Goal: Transaction & Acquisition: Purchase product/service

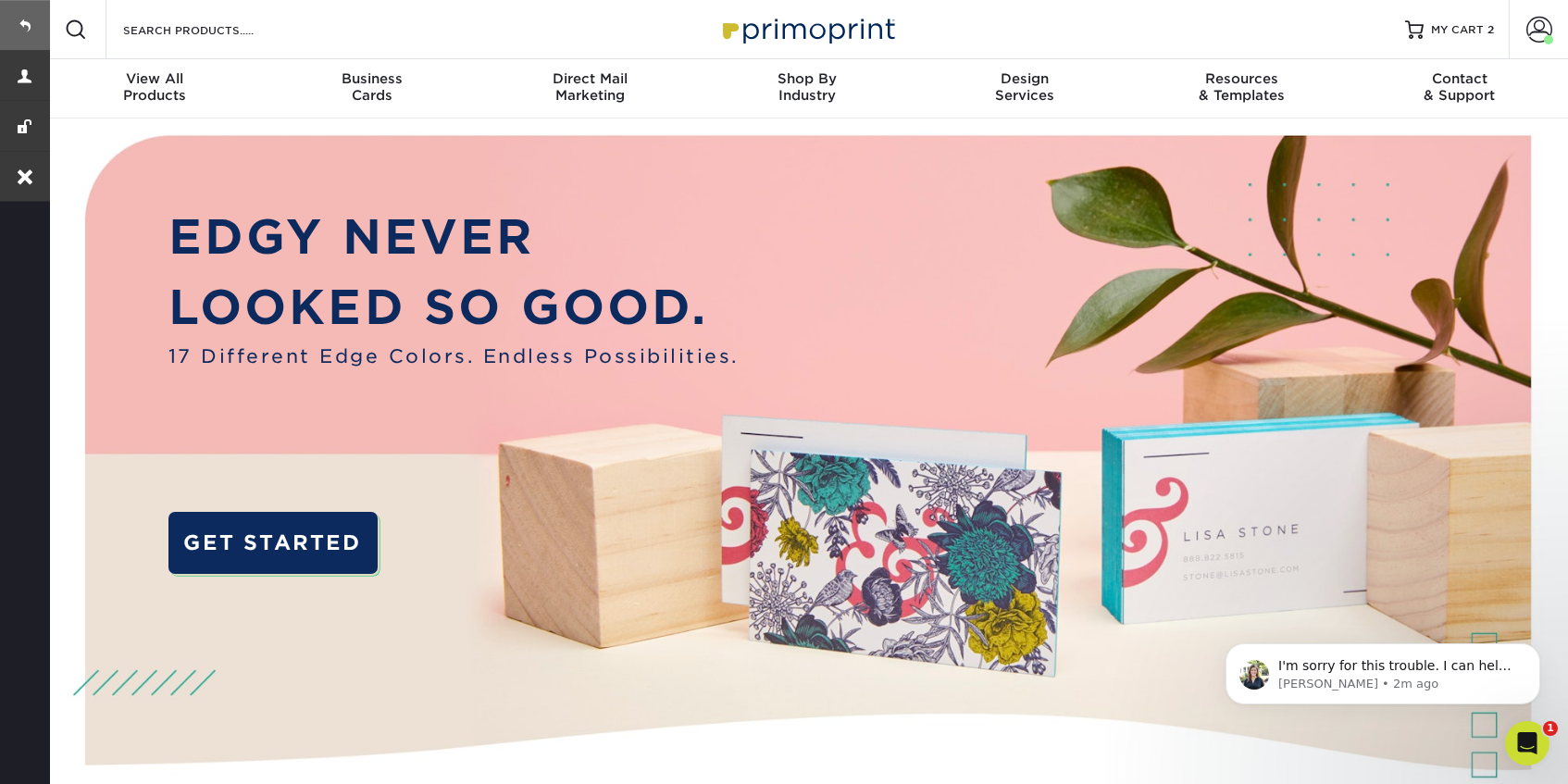
click at [32, 15] on link at bounding box center [24, 24] width 50 height 50
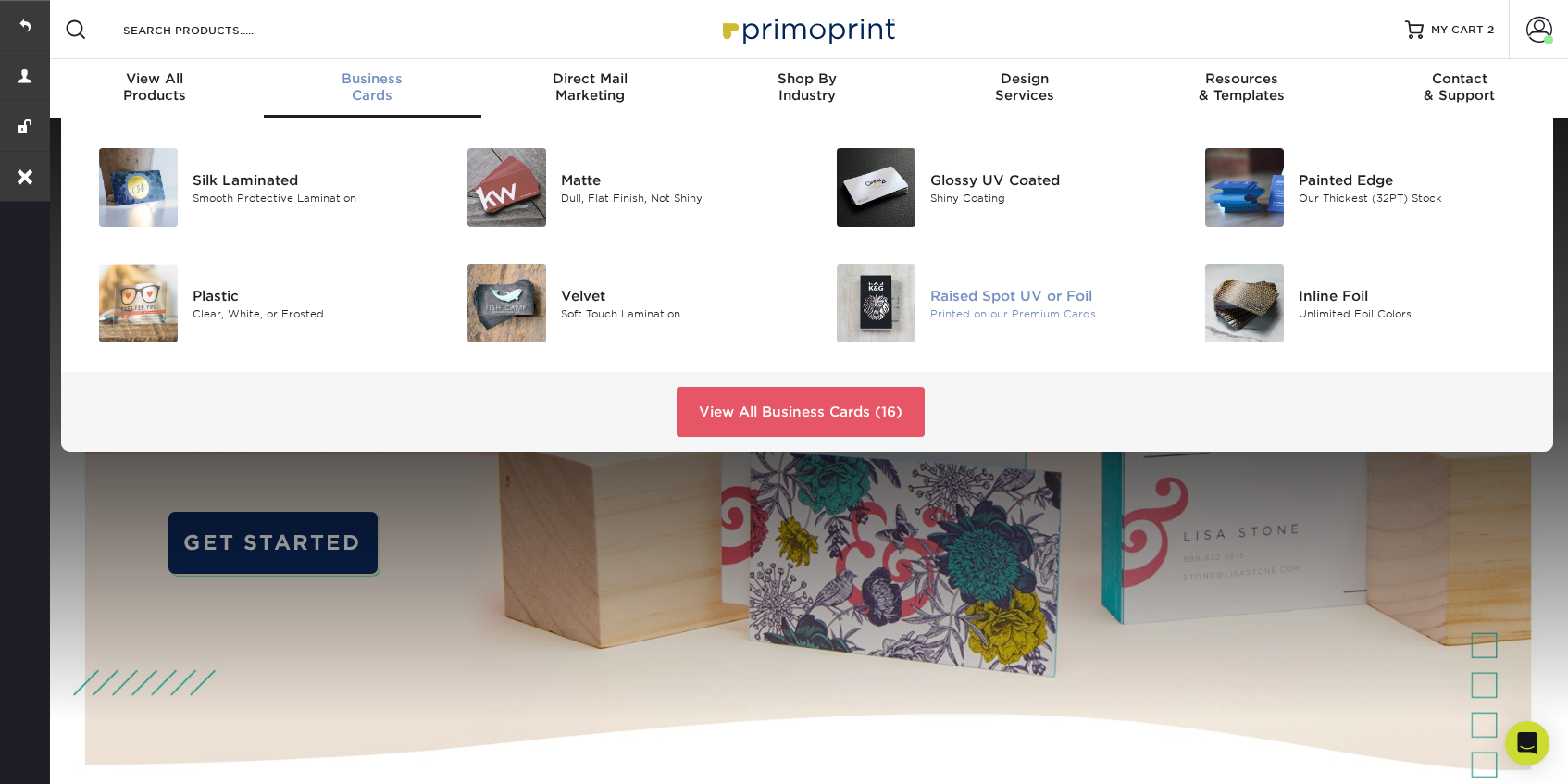
click at [1033, 299] on div "Raised Spot UV or Foil" at bounding box center [1047, 295] width 233 height 21
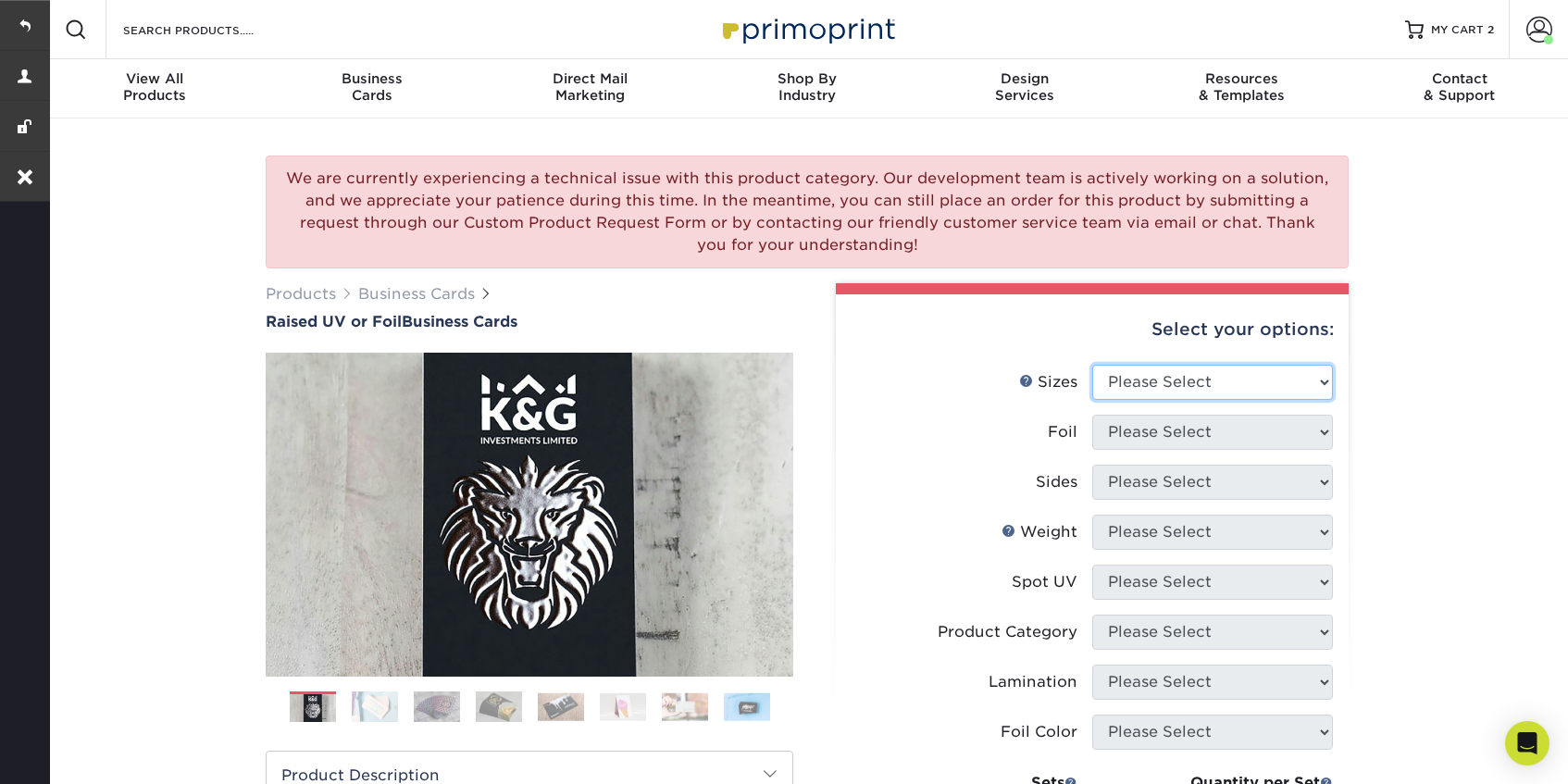
click at [1192, 380] on select "Please Select 2" x 3.5" - Standard" at bounding box center [1212, 382] width 240 height 35
select select "2.00x3.50"
click at [1092, 365] on select "Please Select 2" x 3.5" - Standard" at bounding box center [1212, 382] width 240 height 35
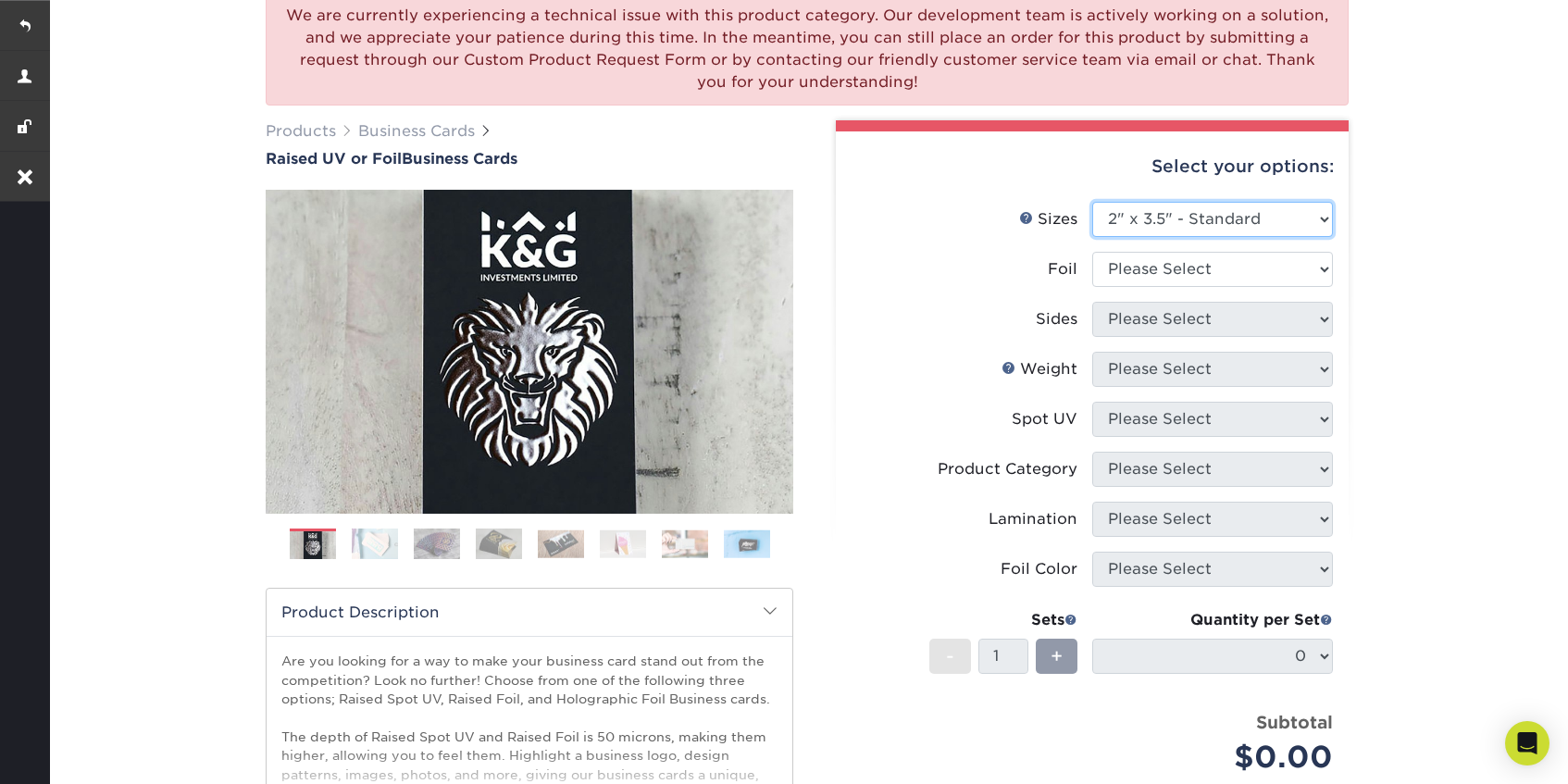
scroll to position [207, 0]
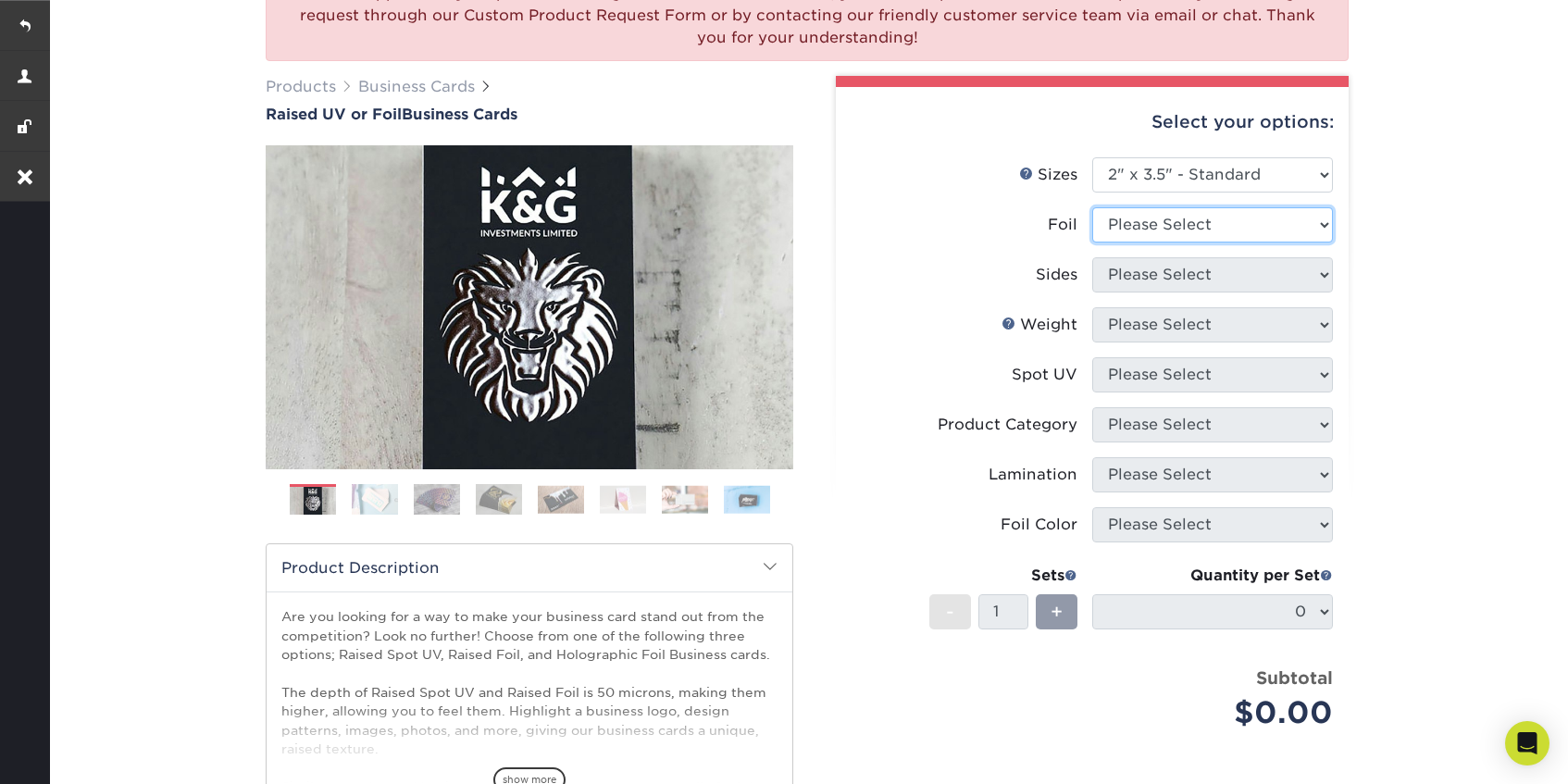
click at [1164, 223] on select "Please Select No Yes" at bounding box center [1212, 225] width 240 height 35
select select "1"
click at [1092, 207] on select "Please Select No Yes" at bounding box center [1212, 225] width 240 height 35
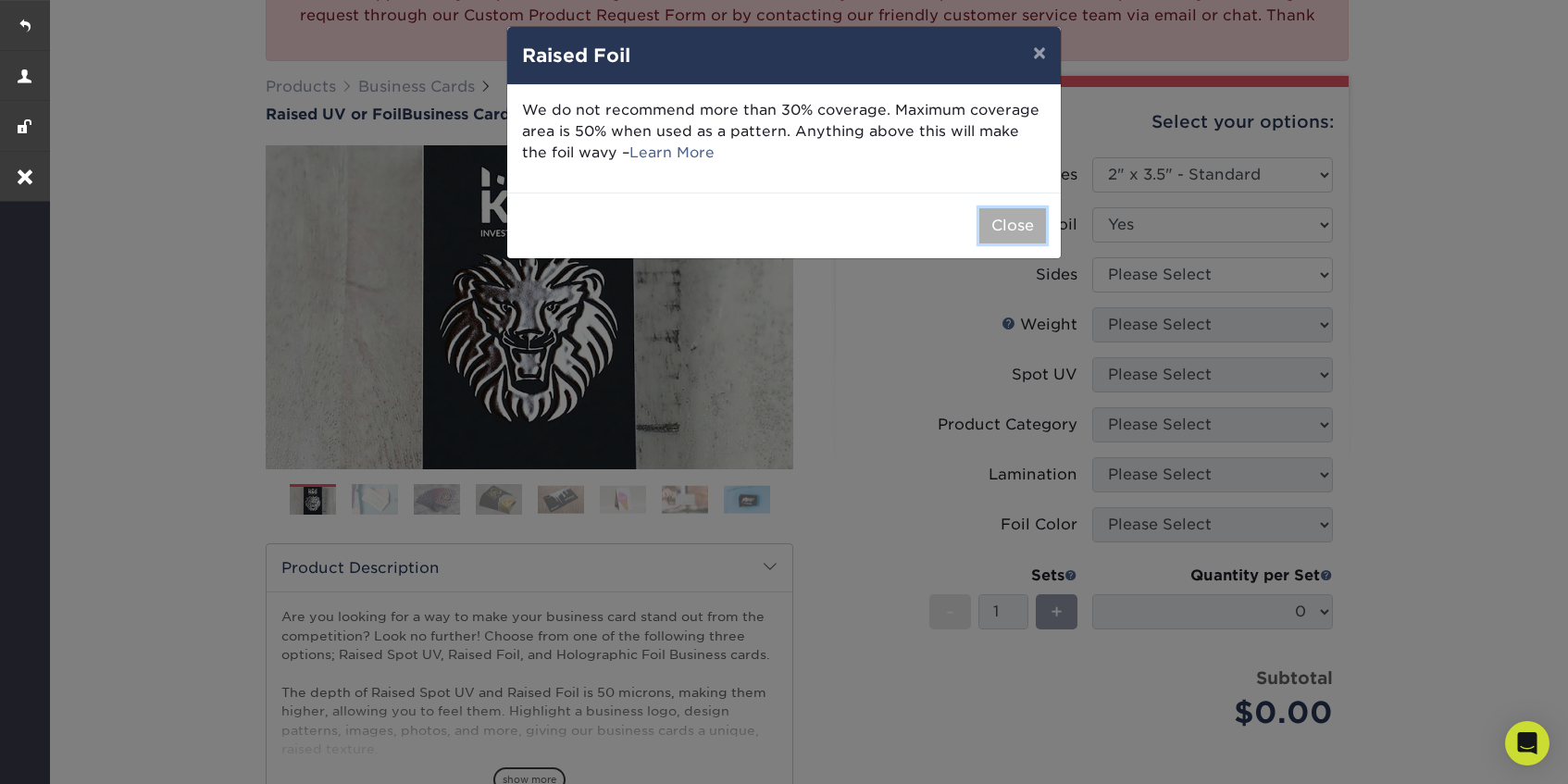
click at [1018, 236] on button "Close" at bounding box center [1013, 226] width 66 height 35
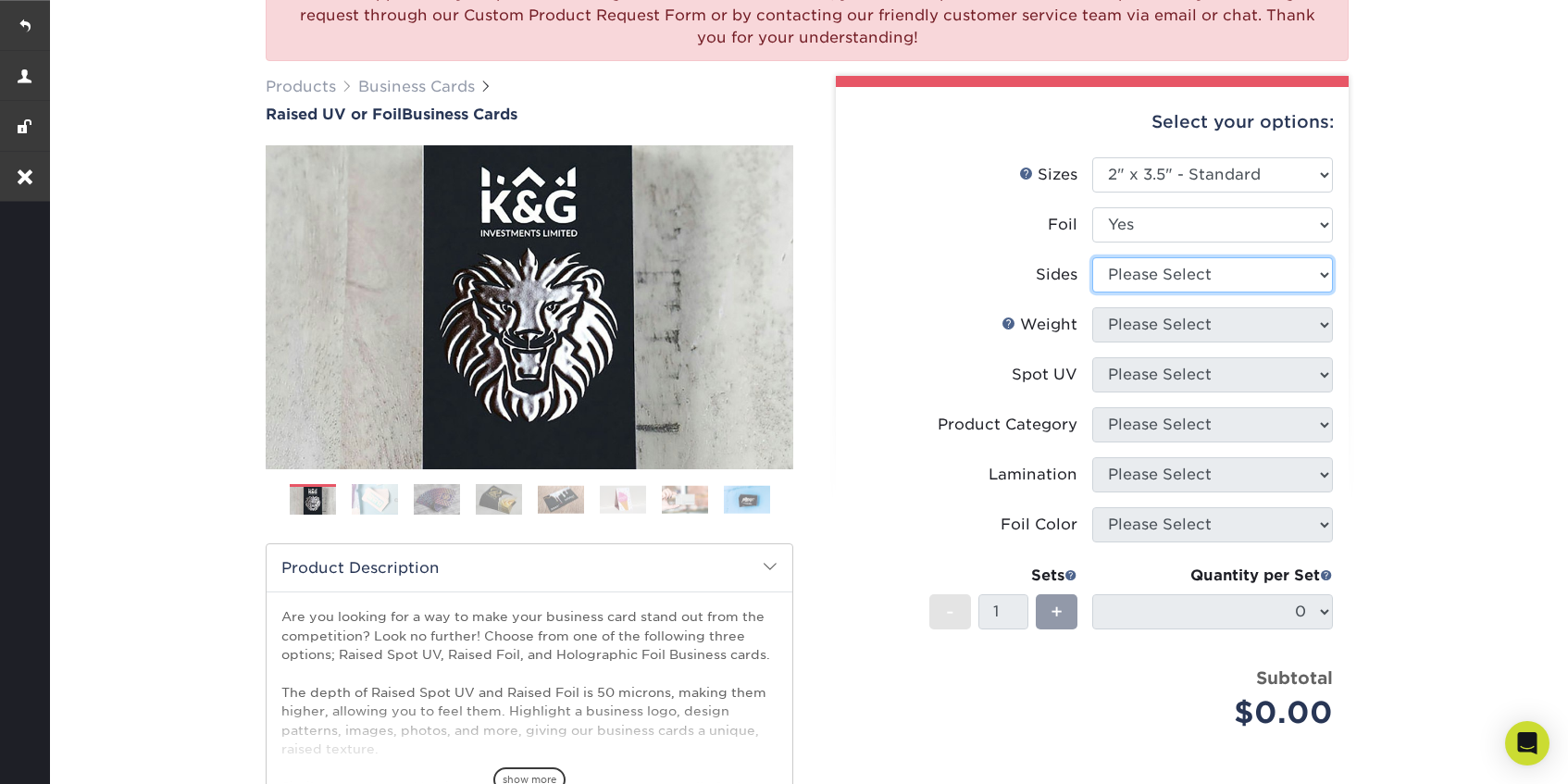
click at [1165, 279] on select "Please Select Print Both Sides - Foil Both Sides Print Both Sides - Foil Front …" at bounding box center [1212, 275] width 240 height 35
select select "e9e9dfb3-fba1-4d60-972c-fd9ca5904d33"
click at [1092, 257] on select "Please Select Print Both Sides - Foil Both Sides Print Both Sides - Foil Front …" at bounding box center [1212, 275] width 240 height 35
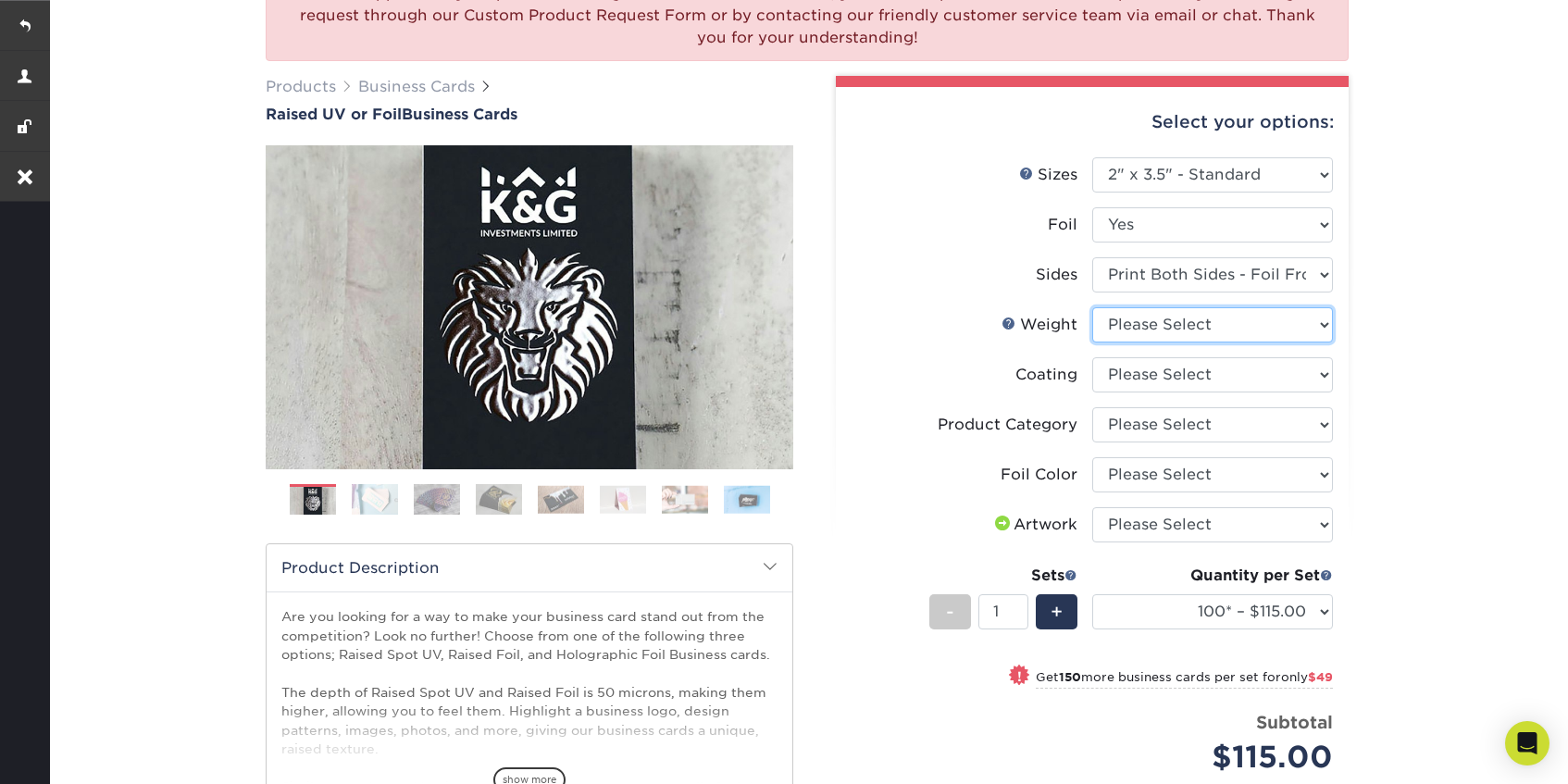
click at [1204, 333] on select "Please Select 16PT" at bounding box center [1212, 325] width 240 height 35
select select "16PT"
click at [1092, 307] on select "Please Select 16PT" at bounding box center [1212, 325] width 240 height 35
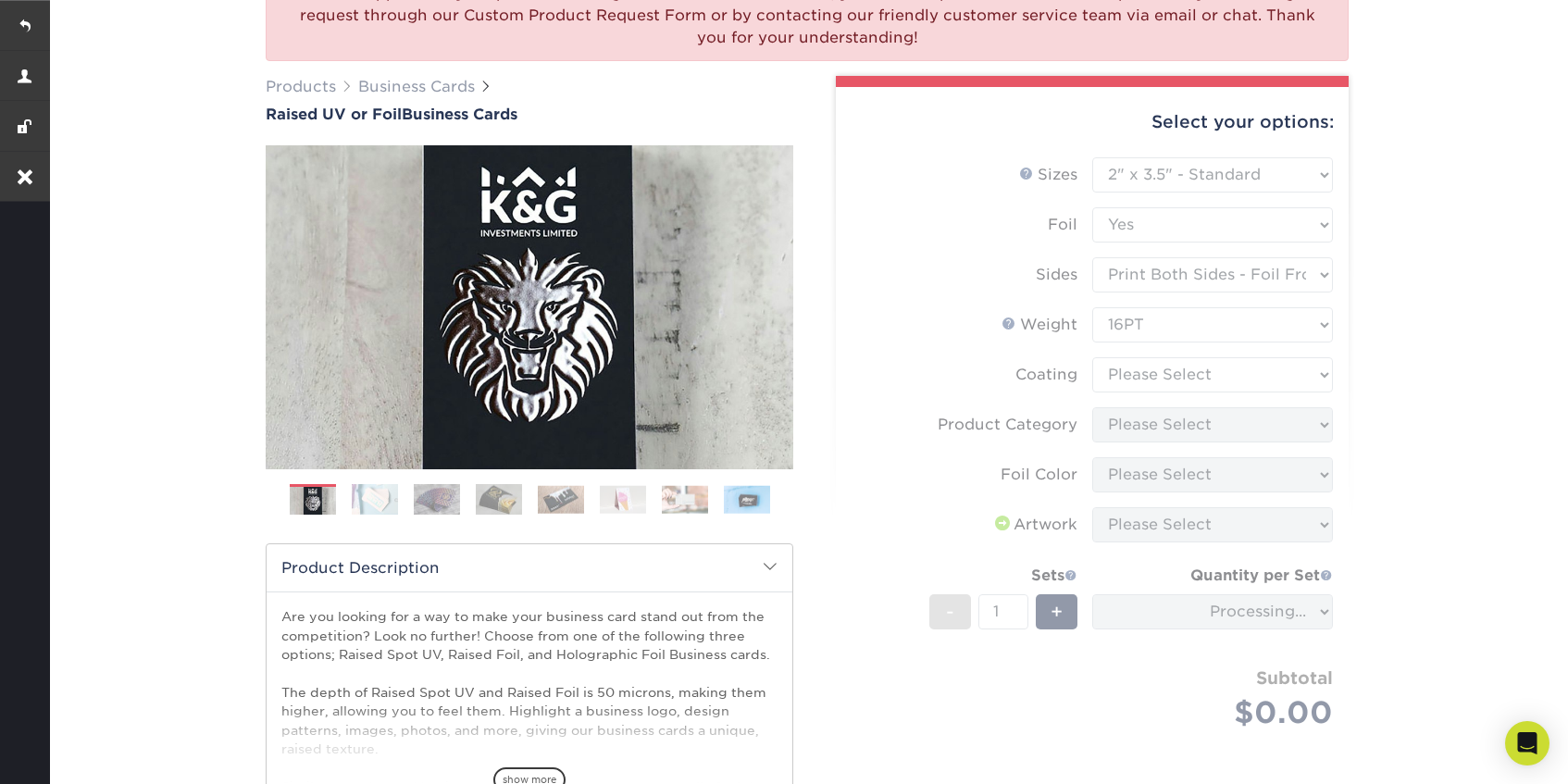
click at [1214, 382] on form "Sizes Help Sizes Please Select 2" x 3.5" - Standard Foil Please Select" at bounding box center [1092, 465] width 483 height 616
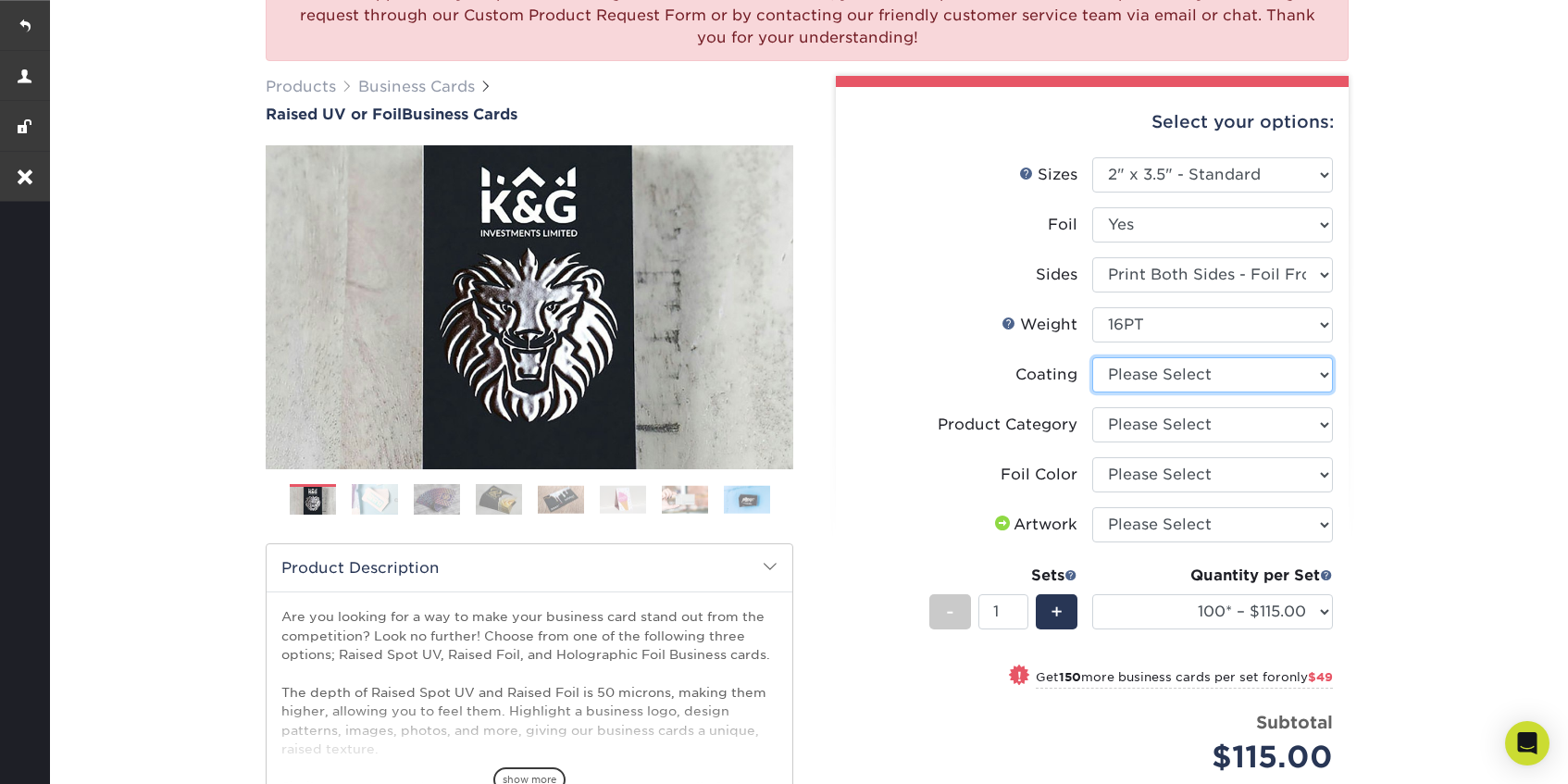
click at [1273, 379] on select at bounding box center [1212, 375] width 240 height 35
select select "3e7618de-abca-4bda-9f97-8b9129e913d8"
click at [1092, 358] on select at bounding box center [1212, 375] width 240 height 35
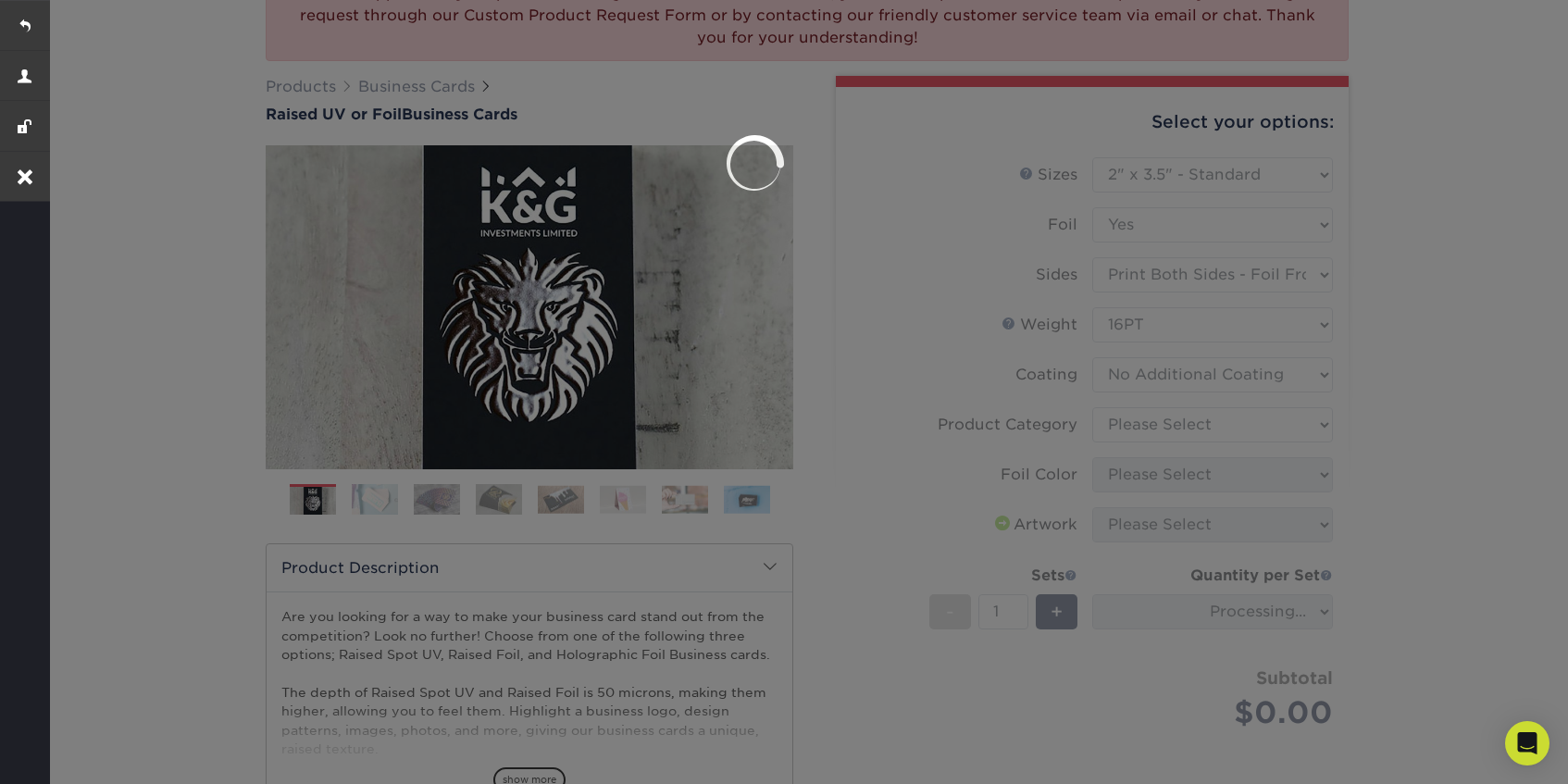
click at [1230, 426] on div at bounding box center [784, 392] width 1568 height 784
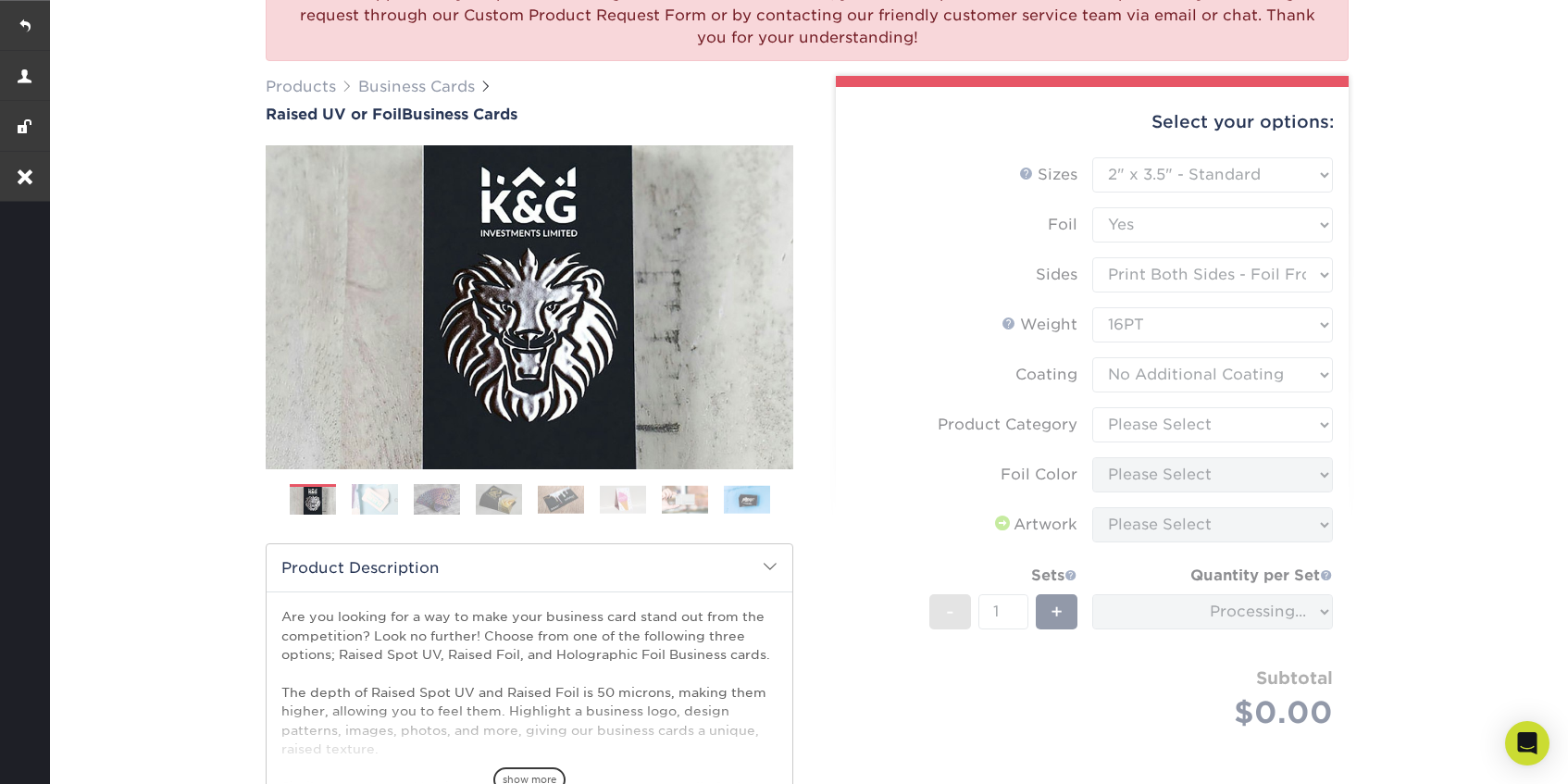
click at [1230, 426] on form "Sizes Help Sizes Please Select 2" x 3.5" - Standard Foil Please Select" at bounding box center [1092, 465] width 483 height 616
click at [1284, 421] on form "Sizes Help Sizes Please Select 2" x 3.5" - Standard Foil Please Select" at bounding box center [1092, 465] width 483 height 616
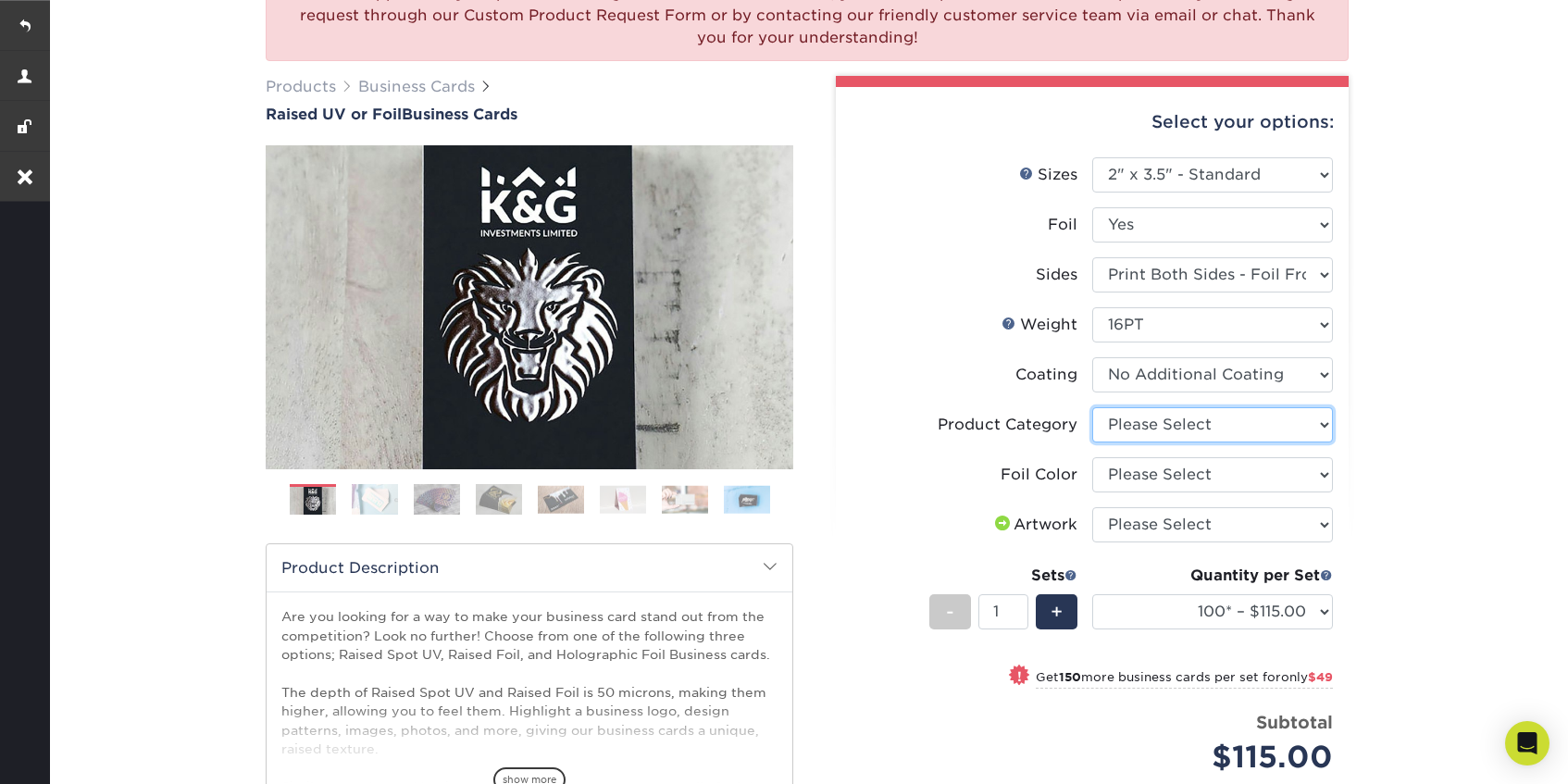
click at [1317, 428] on select "Please Select Business Cards" at bounding box center [1212, 425] width 240 height 35
select select "3b5148f1-0588-4f88-a218-97bcfdce65c1"
click at [1092, 408] on select "Please Select Business Cards" at bounding box center [1212, 425] width 240 height 35
click at [1293, 480] on select "Please Select Silver Foil Gold Foil Holographic Foil" at bounding box center [1212, 475] width 240 height 35
click at [1164, 476] on select "Please Select Silver Foil Gold Foil Holographic Foil" at bounding box center [1212, 475] width 240 height 35
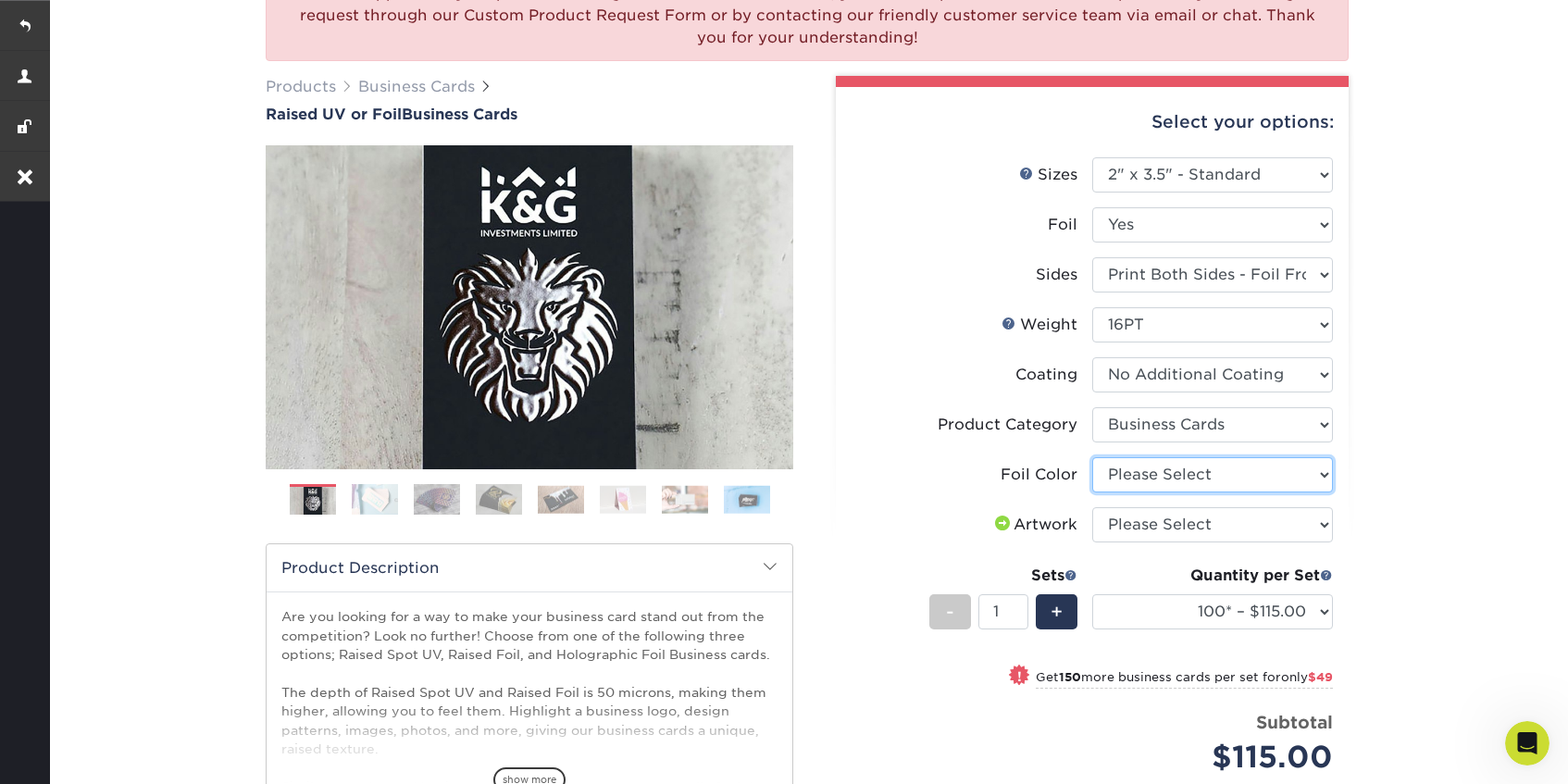
scroll to position [0, 0]
click at [1241, 474] on select "Please Select Silver Foil Gold Foil Holographic Foil" at bounding box center [1212, 475] width 240 height 35
select select "070be916-f238-4bbb-84b5-b64a15a64c9f"
click at [1092, 457] on select "Please Select Silver Foil Gold Foil Holographic Foil" at bounding box center [1212, 475] width 240 height 35
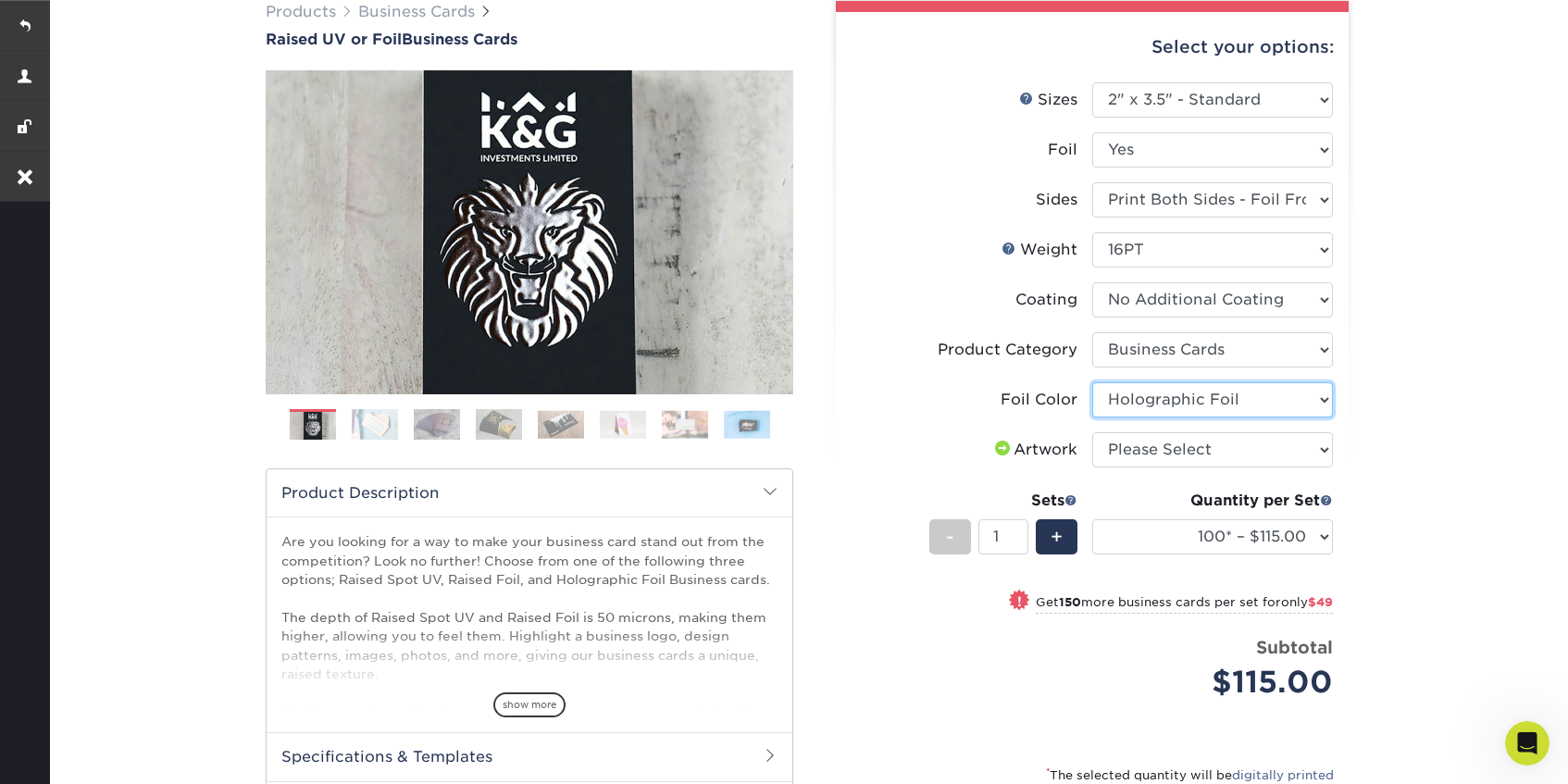
scroll to position [298, 0]
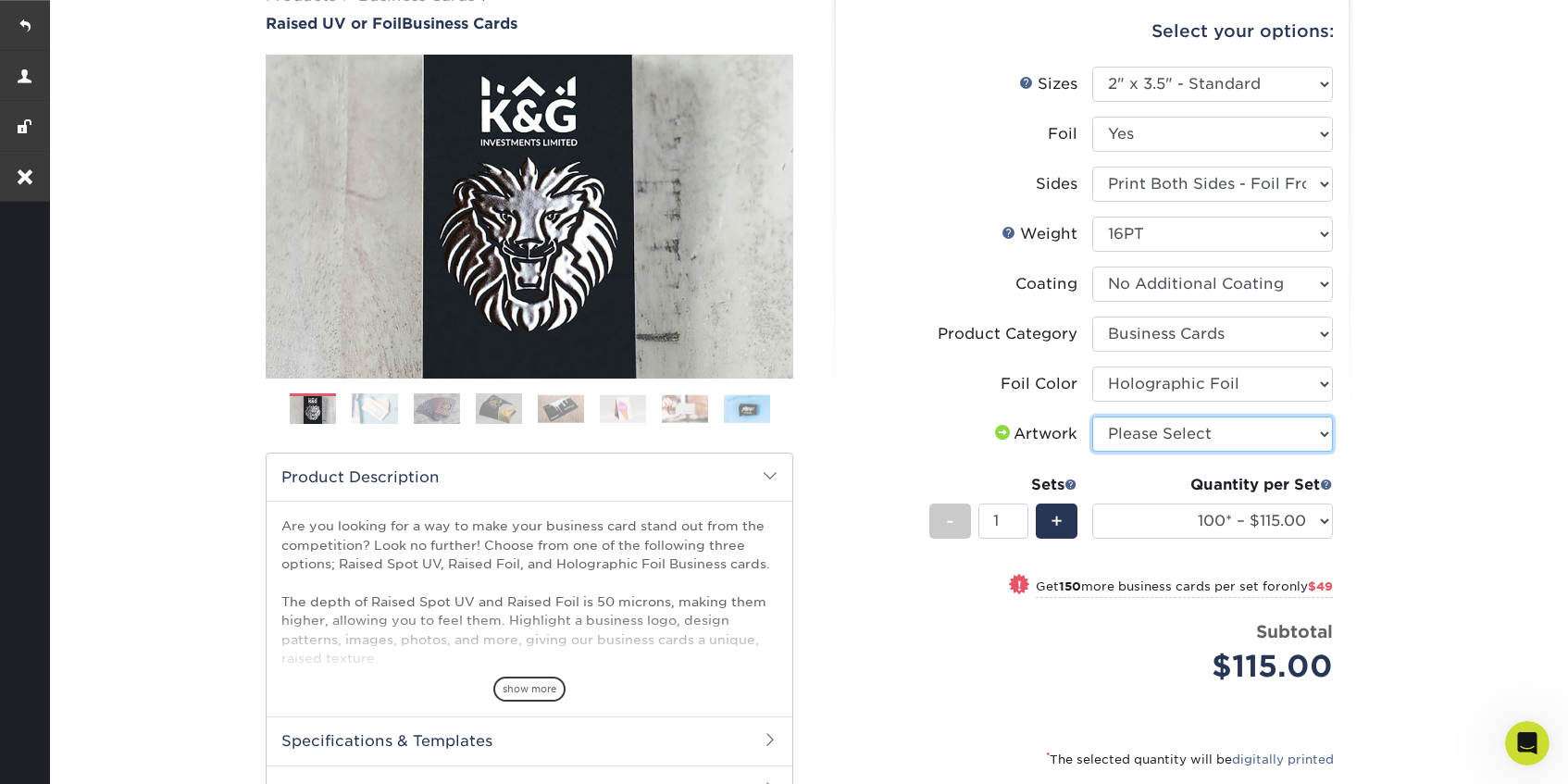
click at [1253, 445] on select "Please Select I will upload files I need a design - $100" at bounding box center [1212, 434] width 240 height 35
select select "upload"
click at [1092, 416] on select "Please Select I will upload files I need a design - $100" at bounding box center [1212, 434] width 240 height 35
click at [1062, 519] on span "+" at bounding box center [1057, 521] width 12 height 27
type input "2"
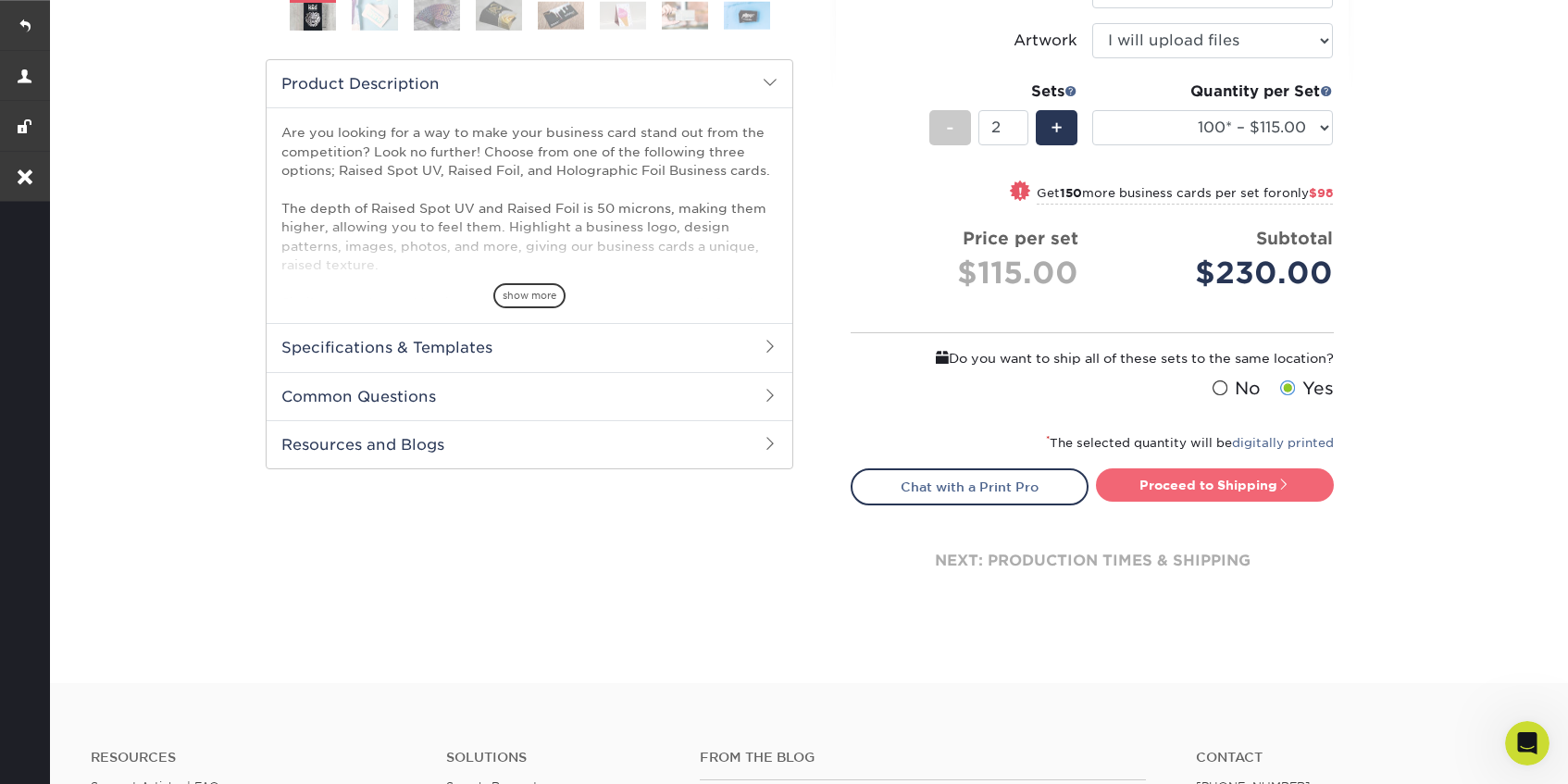
click at [1244, 493] on link "Proceed to Shipping" at bounding box center [1214, 485] width 238 height 33
type input "Set 1"
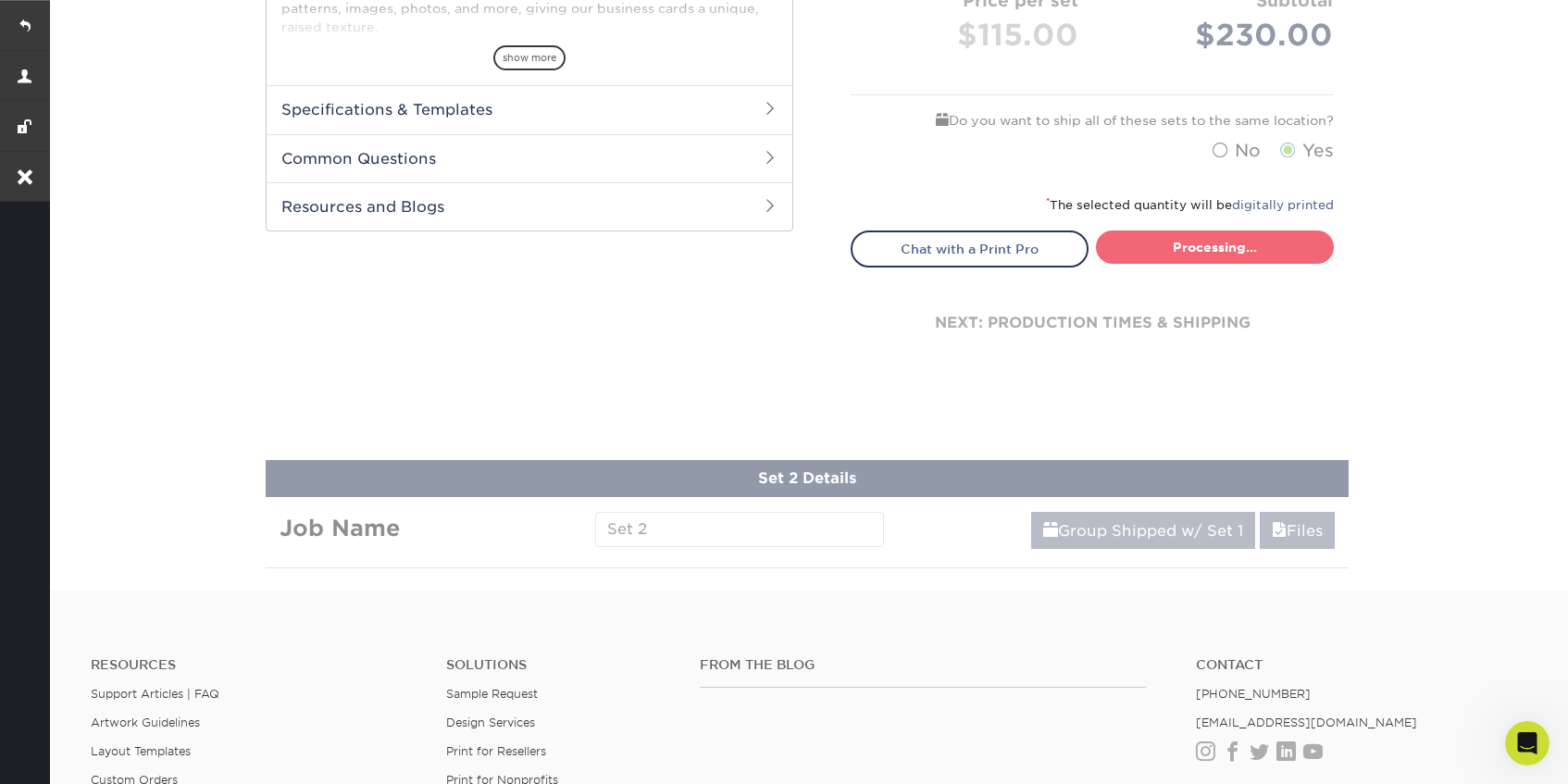
select select "1865d784-4a65-4fa5-88ce-3beae895d184"
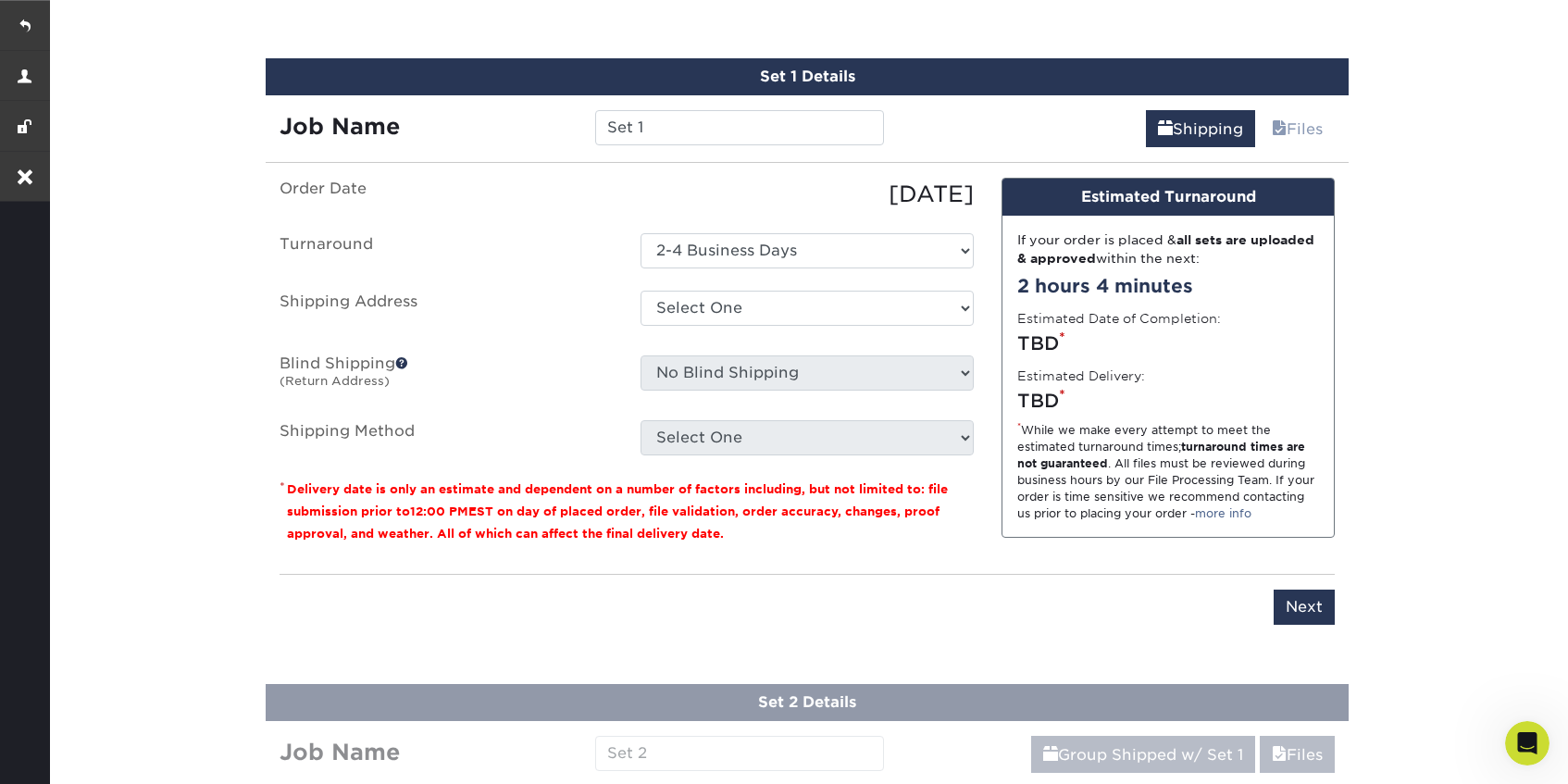
scroll to position [1209, 0]
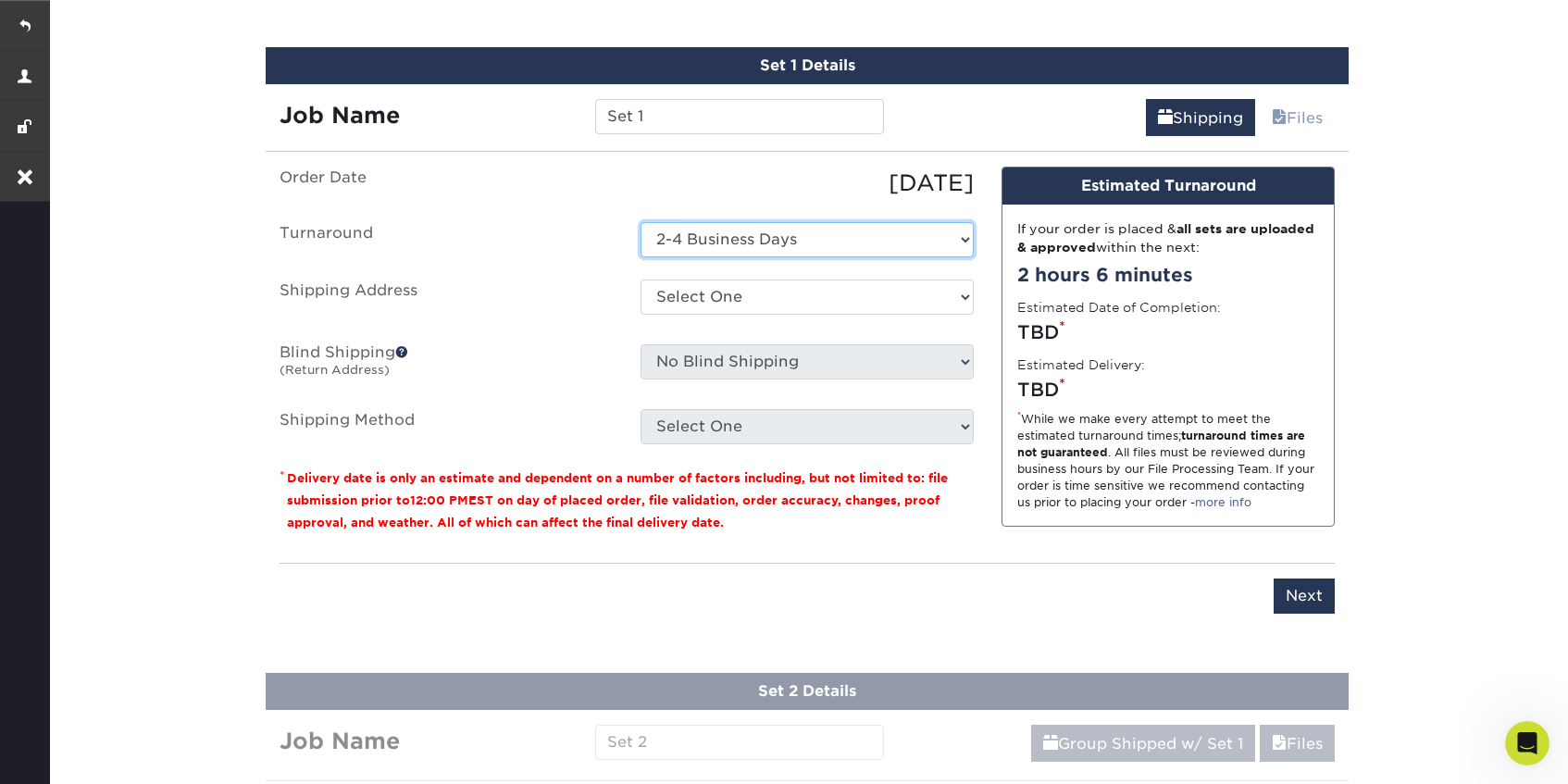
click at [777, 244] on select "Select One 2-4 Business Days" at bounding box center [806, 240] width 333 height 35
click at [640, 222] on select "Select One 2-4 Business Days" at bounding box center [806, 240] width 333 height 35
click at [770, 303] on select "Select One WETHEHOBBY + Add New Address" at bounding box center [806, 297] width 333 height 35
select select "261225"
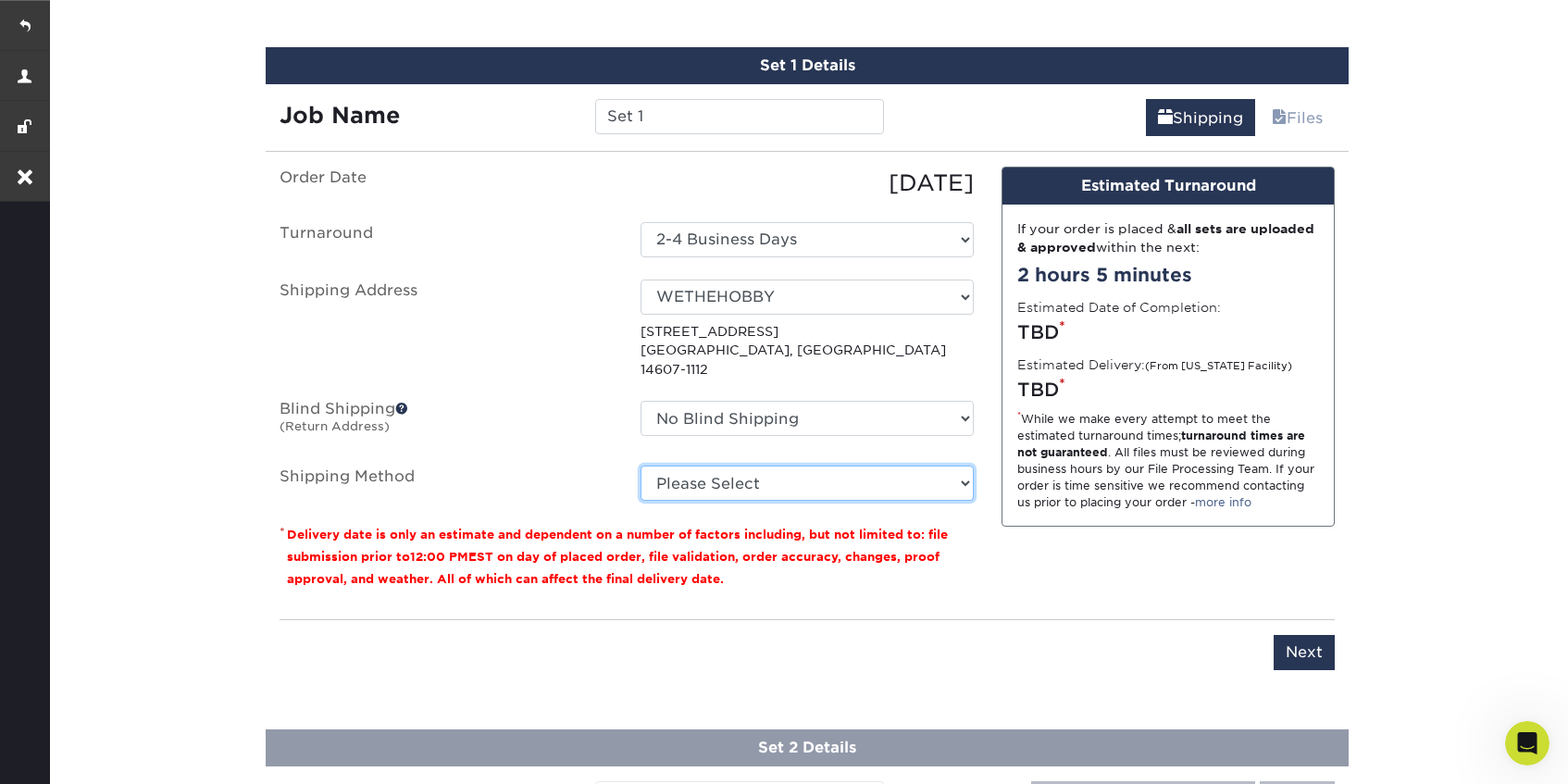
click at [906, 465] on select "Please Select Ground Shipping (+$14.96) 3 Day Shipping Service (+$15.34) 2 Day …" at bounding box center [806, 483] width 333 height 35
select select "03"
click at [640, 465] on select "Please Select Ground Shipping (+$14.96) 3 Day Shipping Service (+$15.34) 2 Day …" at bounding box center [806, 483] width 333 height 35
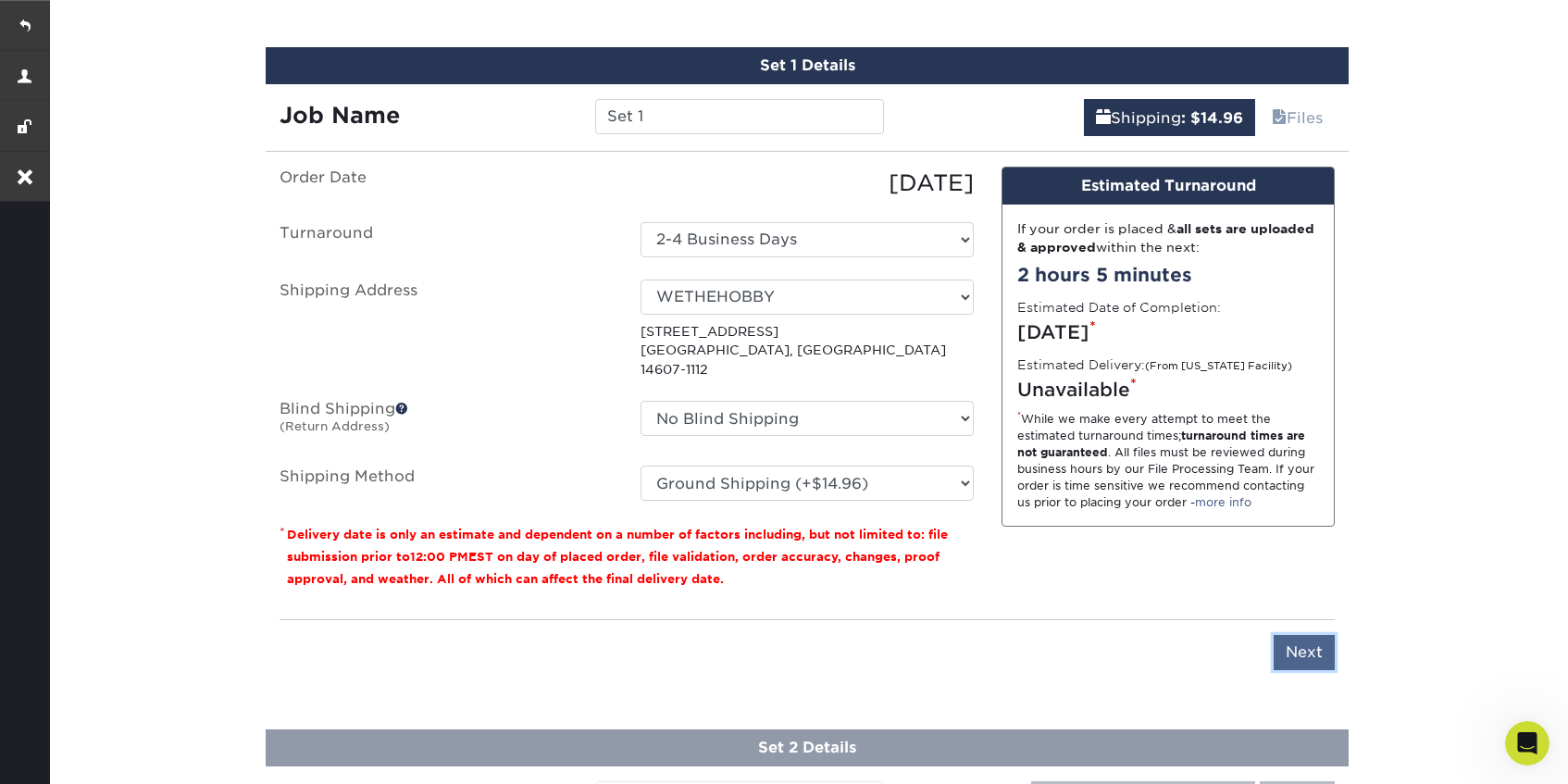
click at [1301, 642] on input "Next" at bounding box center [1304, 653] width 62 height 35
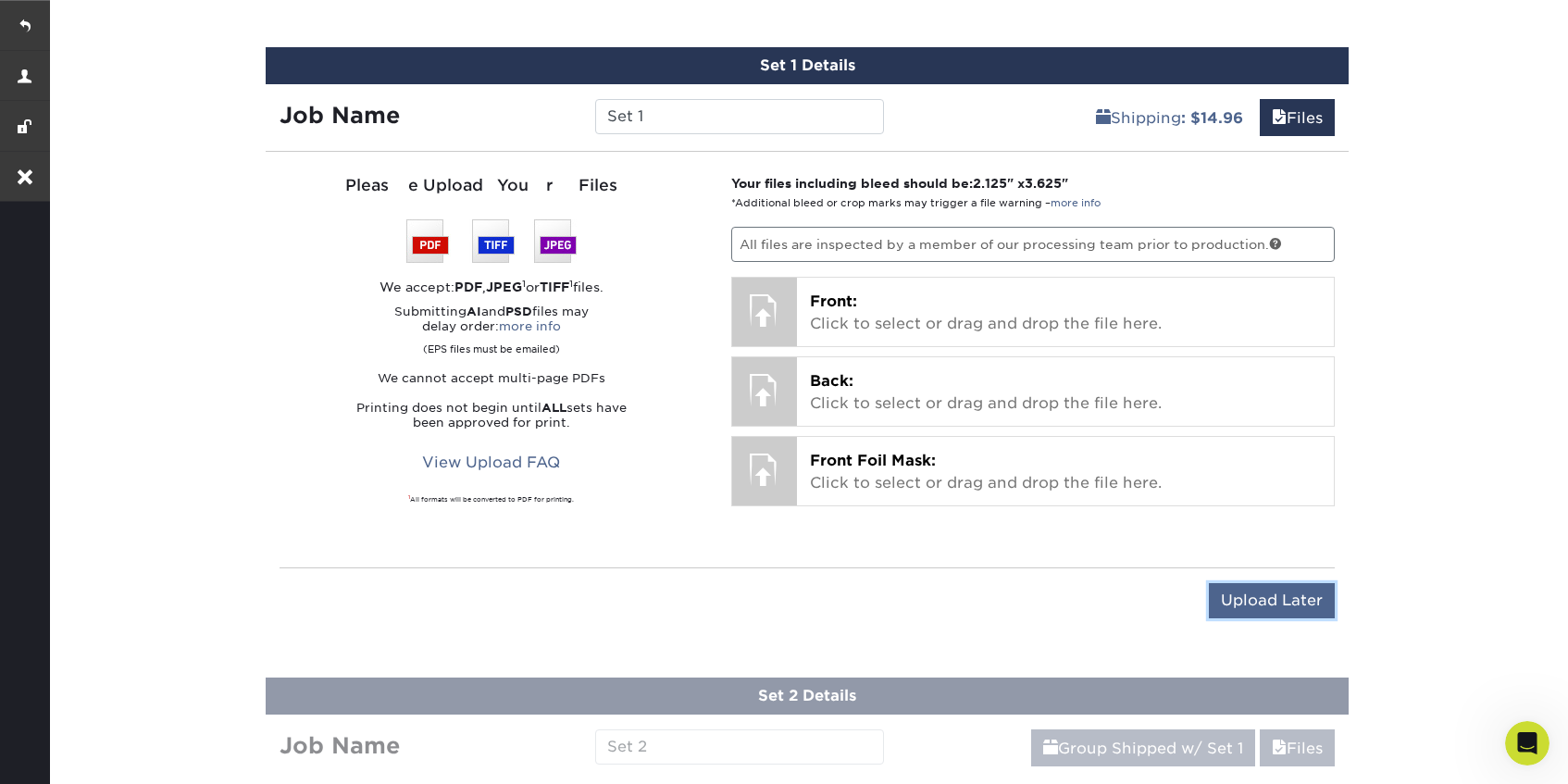
click at [1252, 599] on input "Upload Later" at bounding box center [1272, 601] width 126 height 35
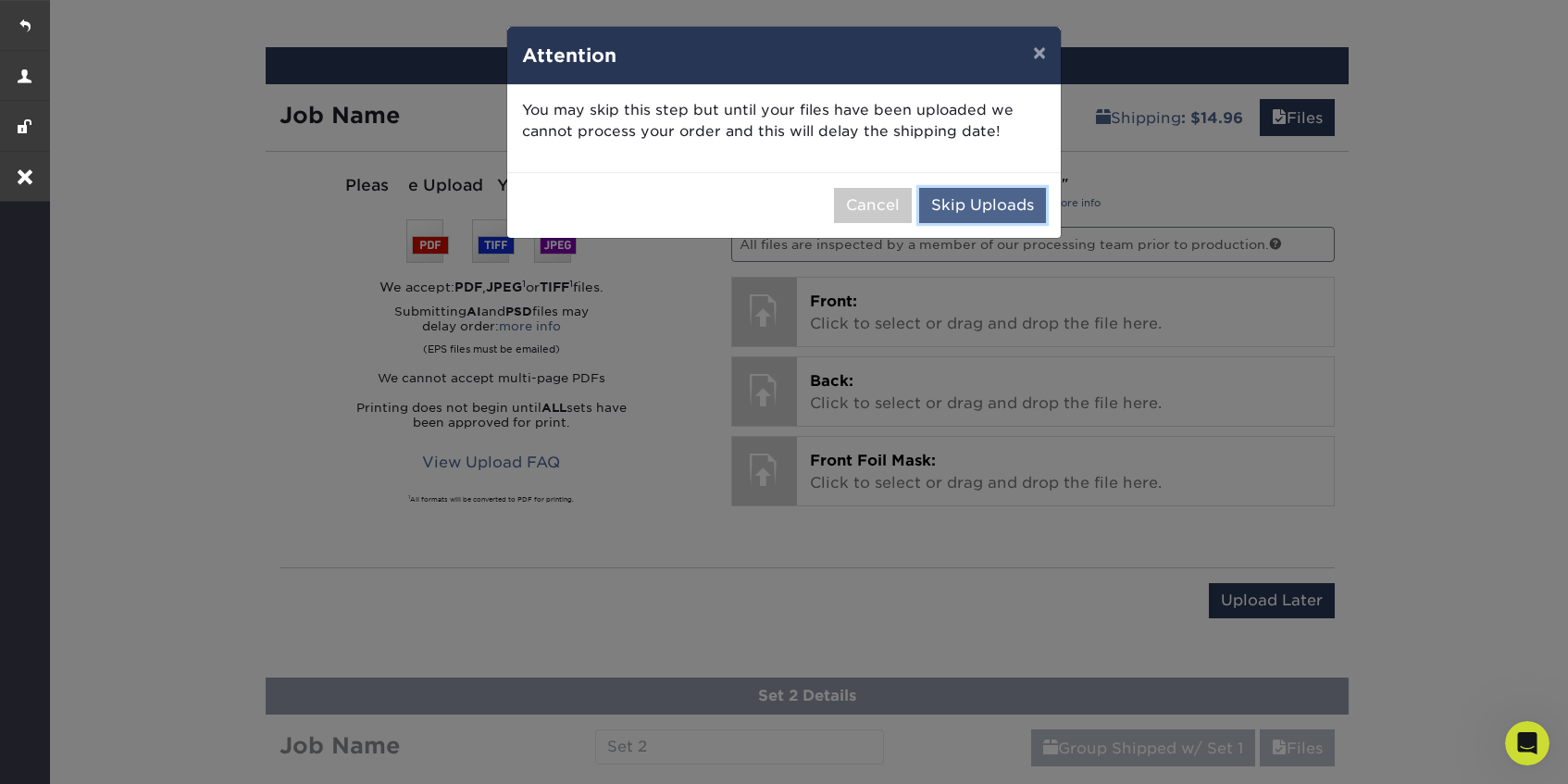
click at [987, 197] on button "Skip Uploads" at bounding box center [982, 205] width 127 height 35
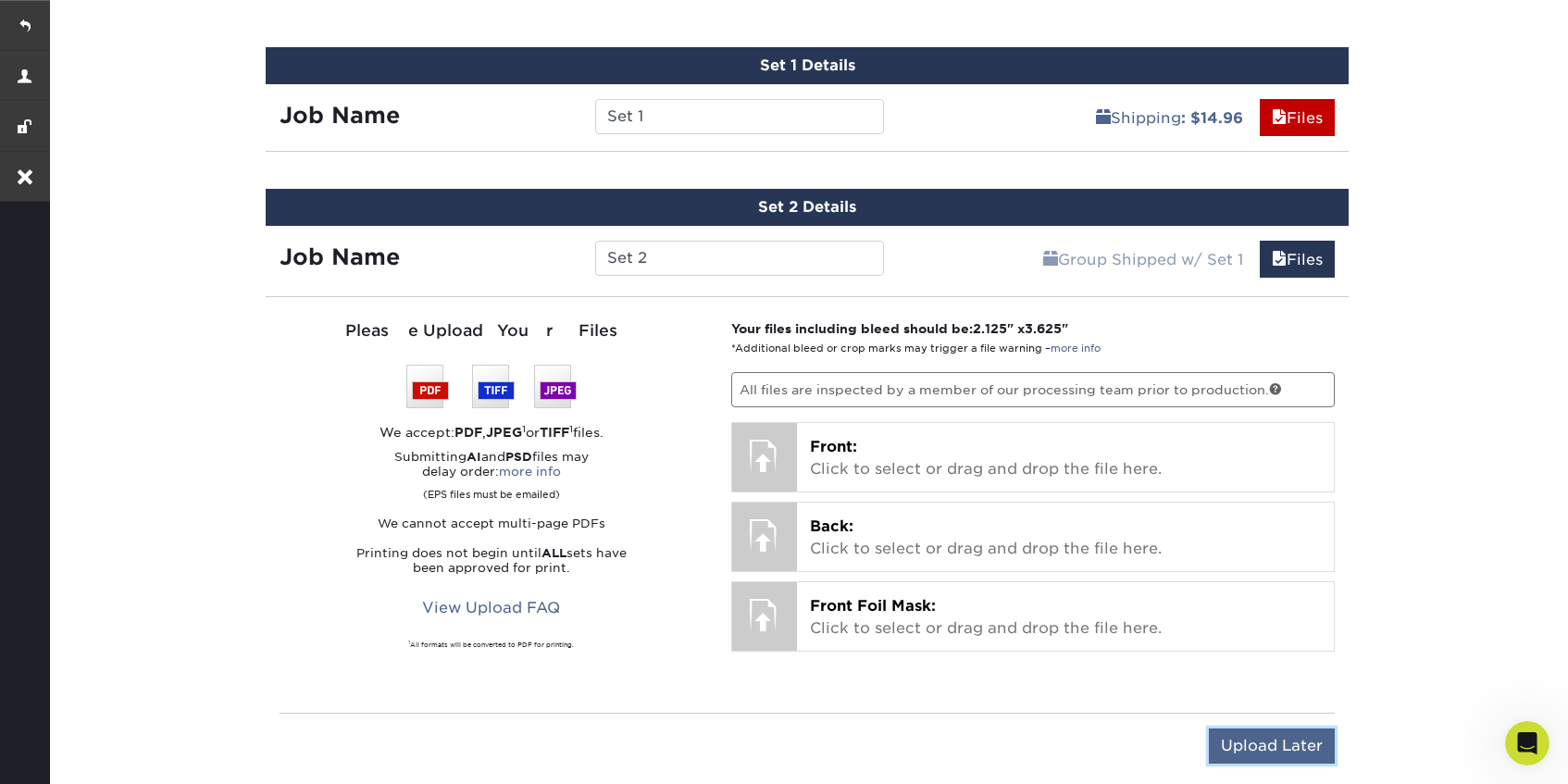
click at [1243, 752] on input "Upload Later" at bounding box center [1272, 746] width 126 height 35
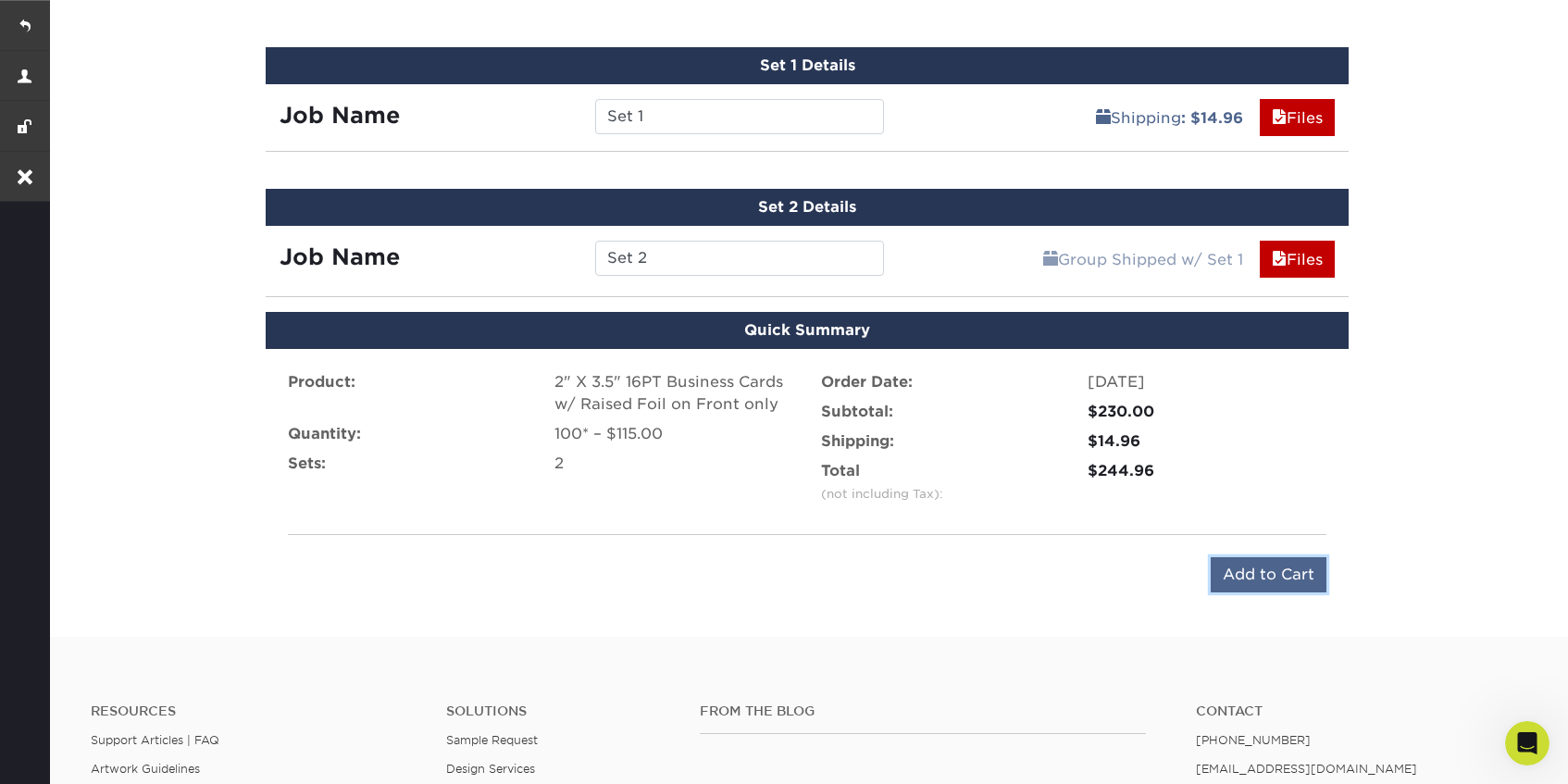
click at [1288, 563] on input "Add to Cart" at bounding box center [1269, 575] width 115 height 35
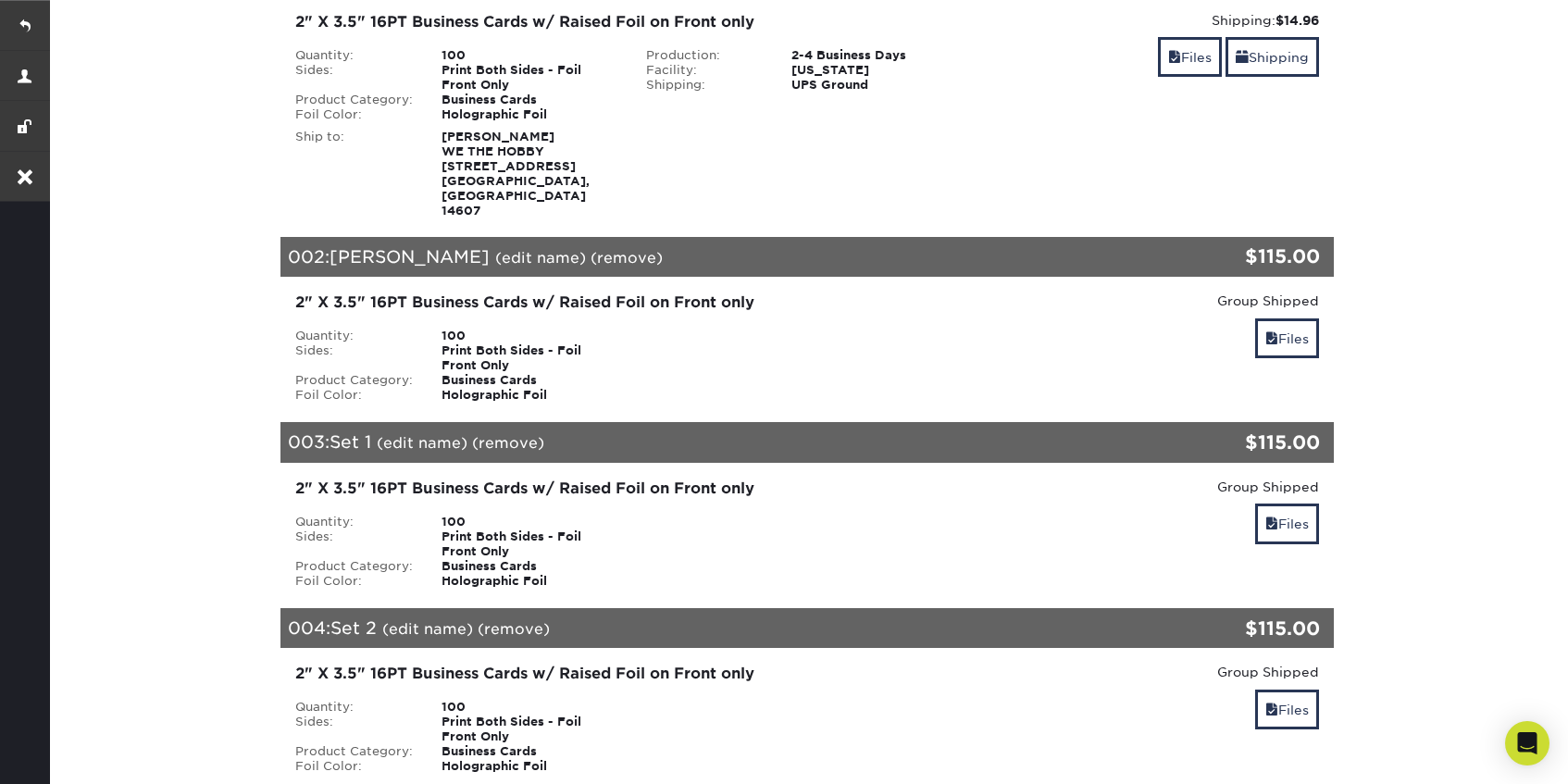
scroll to position [530, 0]
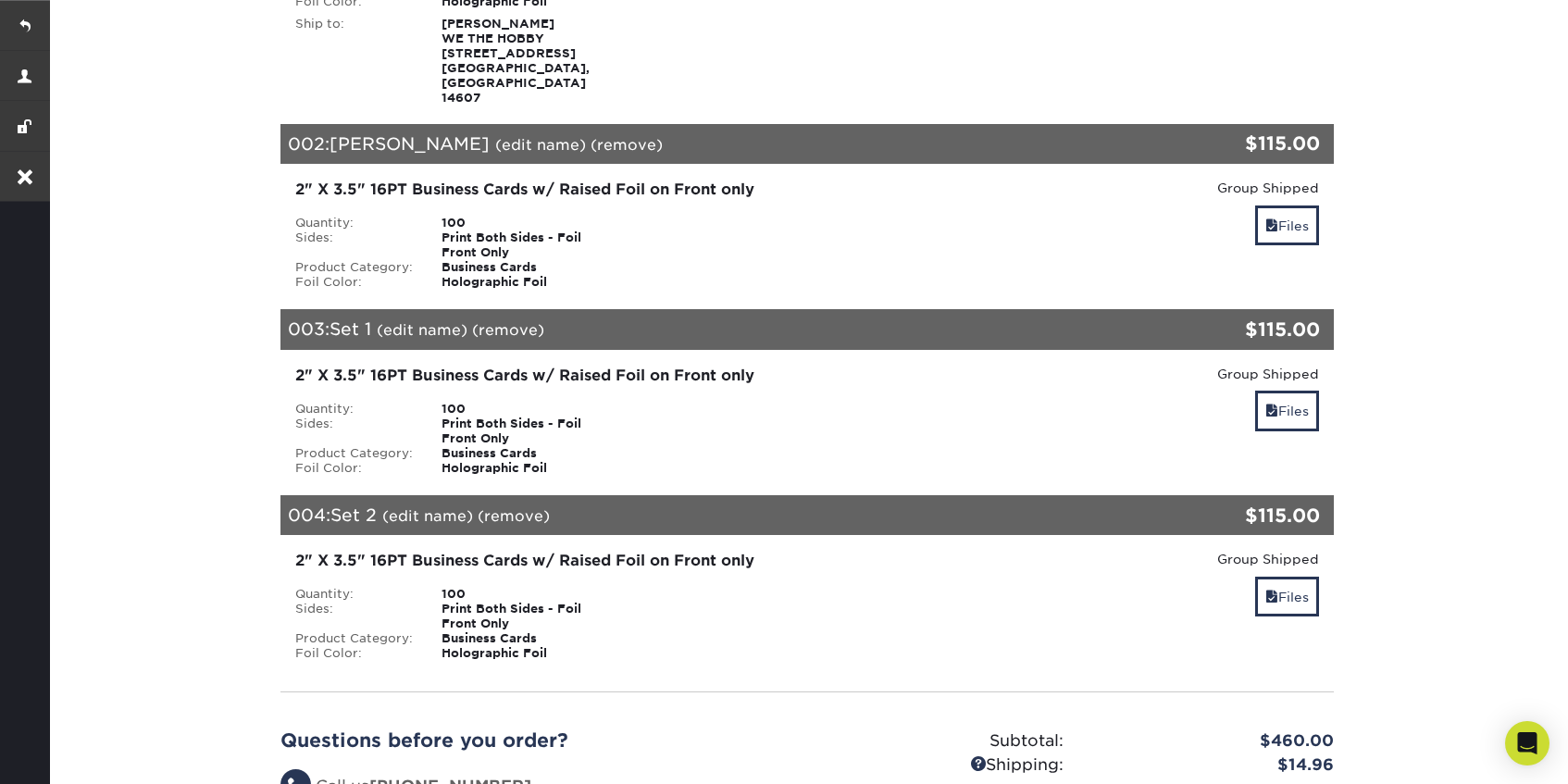
click at [510, 322] on link "(remove)" at bounding box center [508, 330] width 72 height 18
click at [849, 322] on link "Yes" at bounding box center [850, 330] width 26 height 18
click at [530, 507] on link "(remove)" at bounding box center [514, 516] width 72 height 18
click at [854, 507] on link "Yes" at bounding box center [856, 516] width 26 height 18
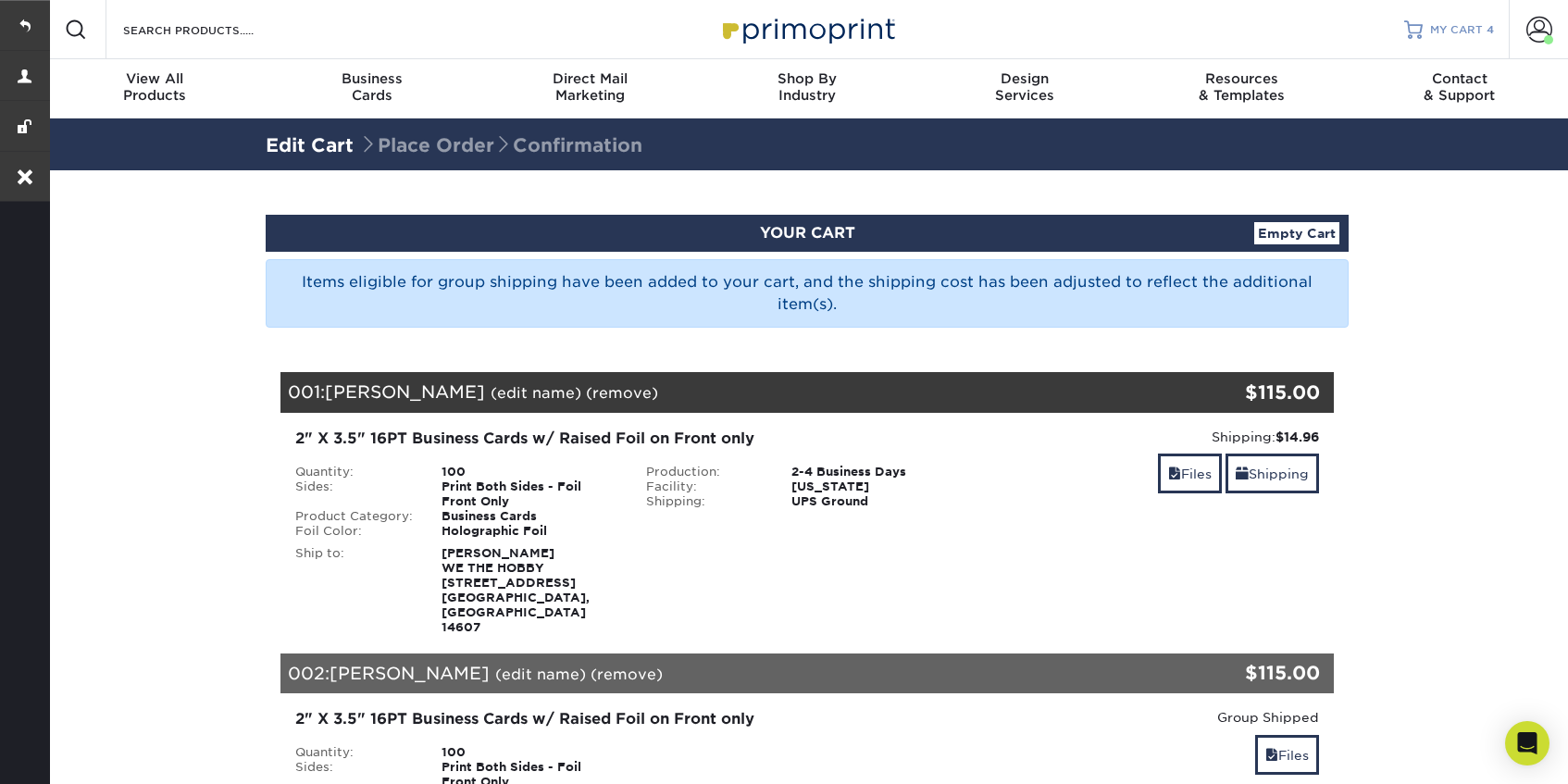
click at [1456, 34] on span "MY CART" at bounding box center [1457, 30] width 53 height 16
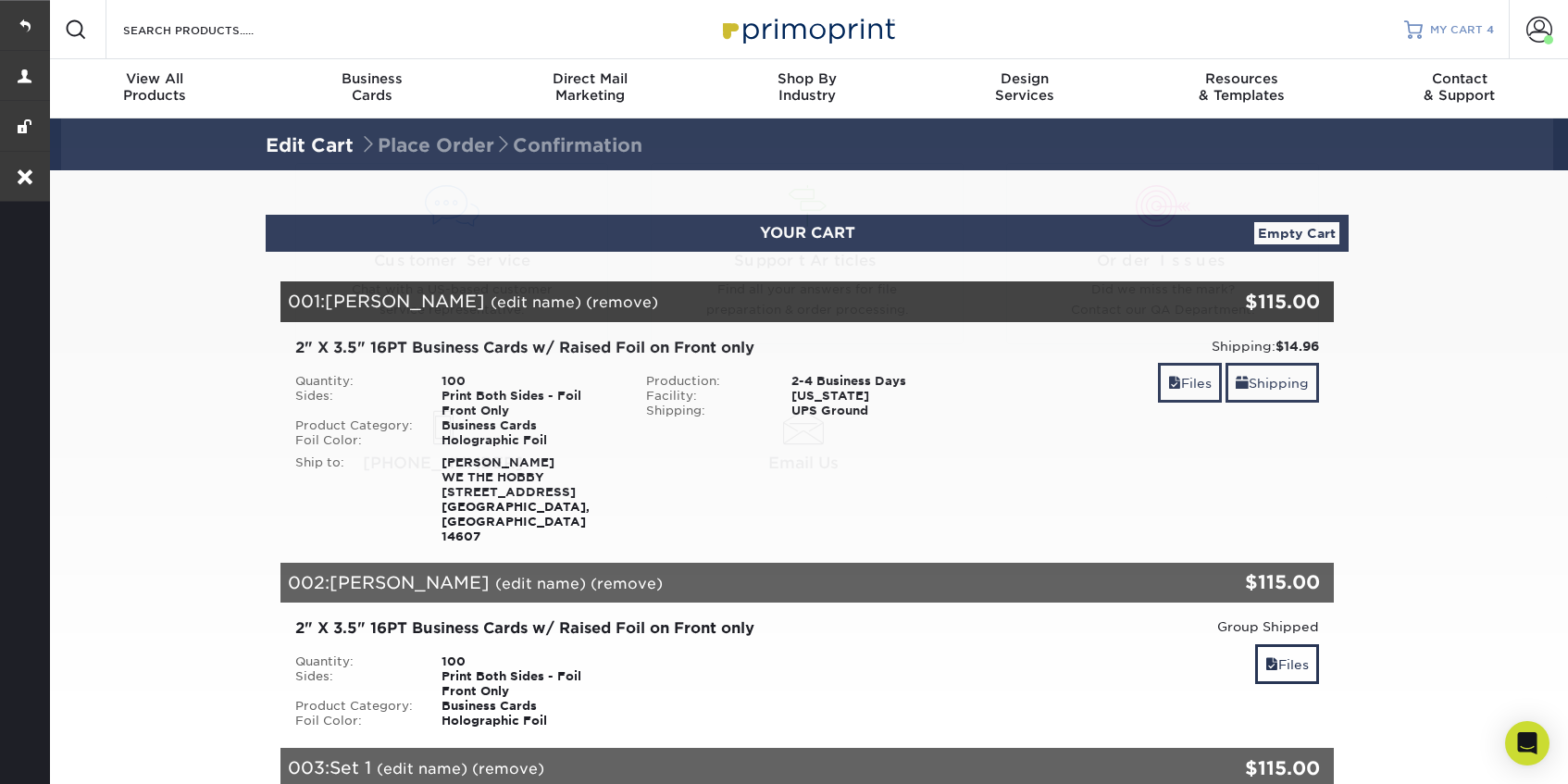
click at [1458, 22] on span "MY CART" at bounding box center [1457, 30] width 53 height 16
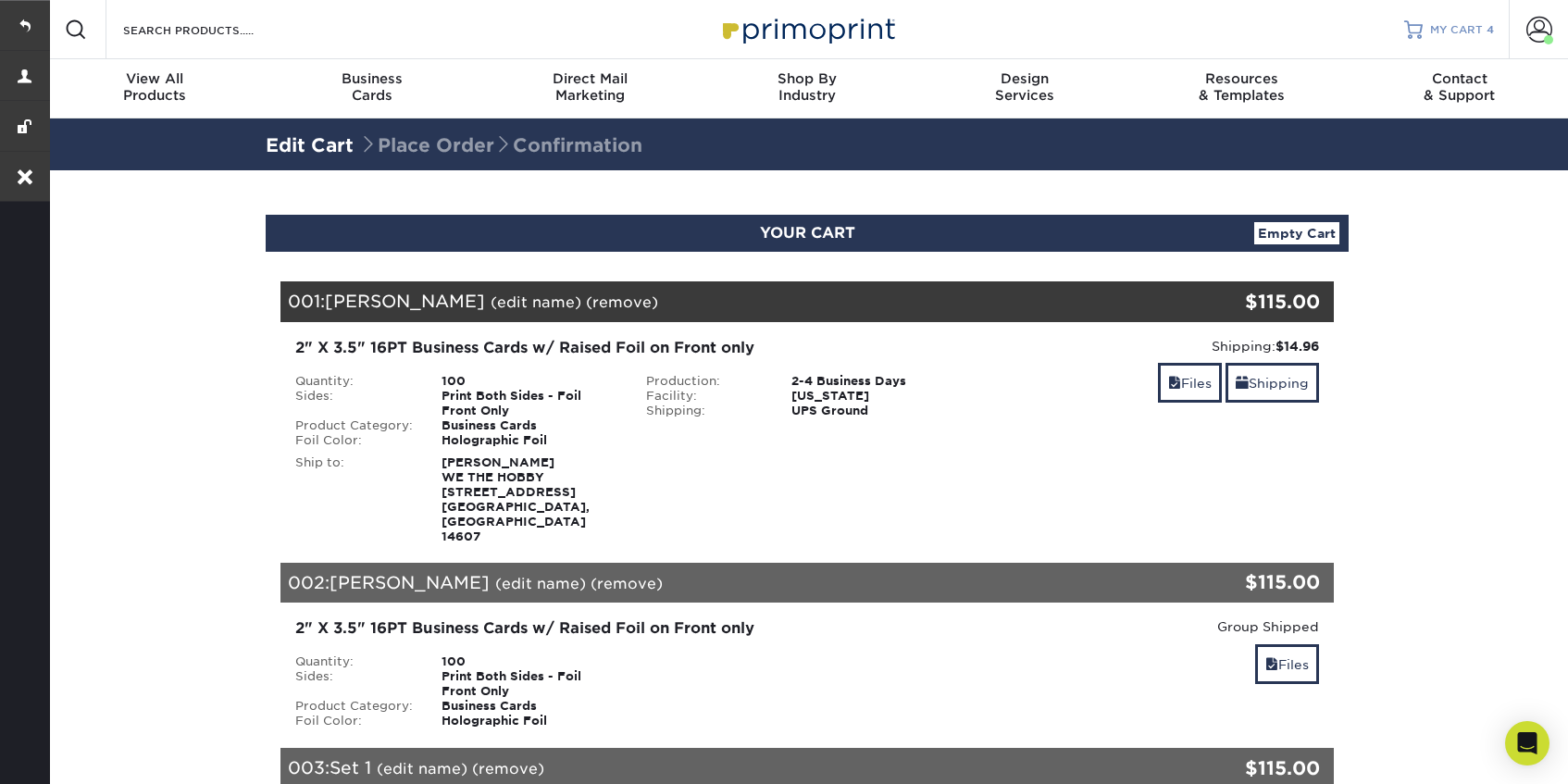
click at [1453, 31] on span "MY CART" at bounding box center [1457, 30] width 53 height 16
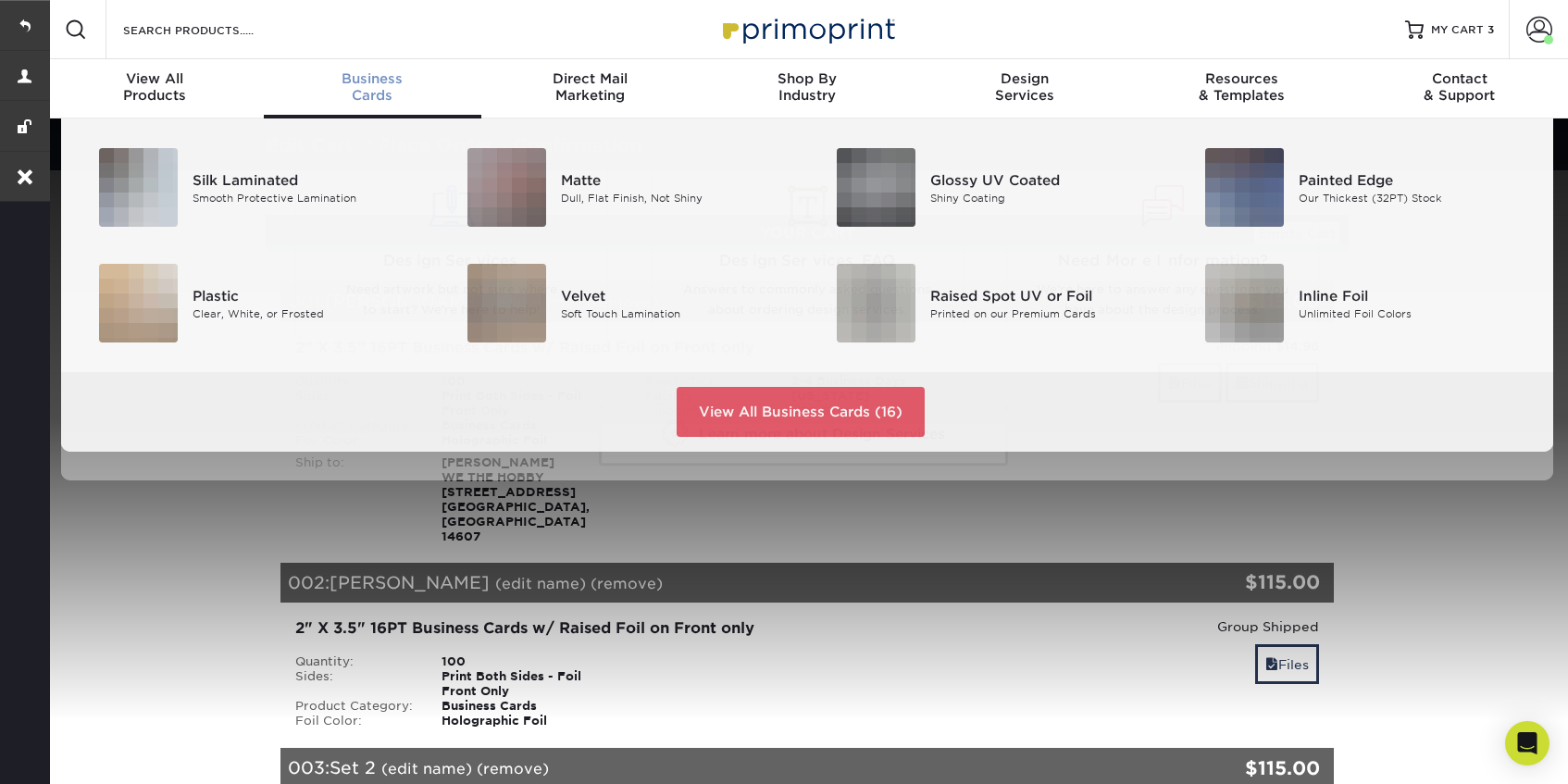
click at [359, 97] on div "Business Cards" at bounding box center [372, 87] width 218 height 33
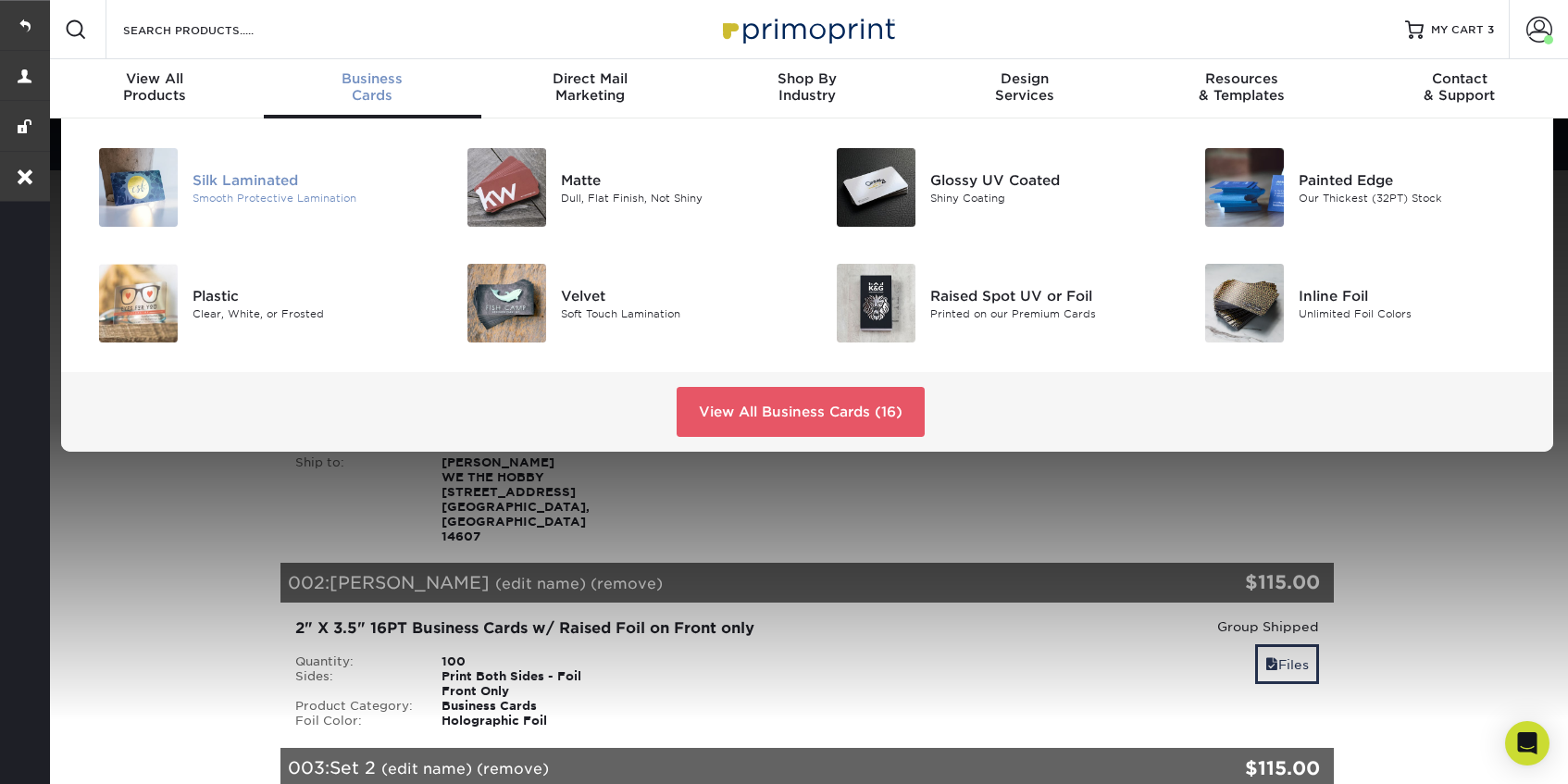
click at [263, 184] on div "Silk Laminated" at bounding box center [309, 179] width 233 height 21
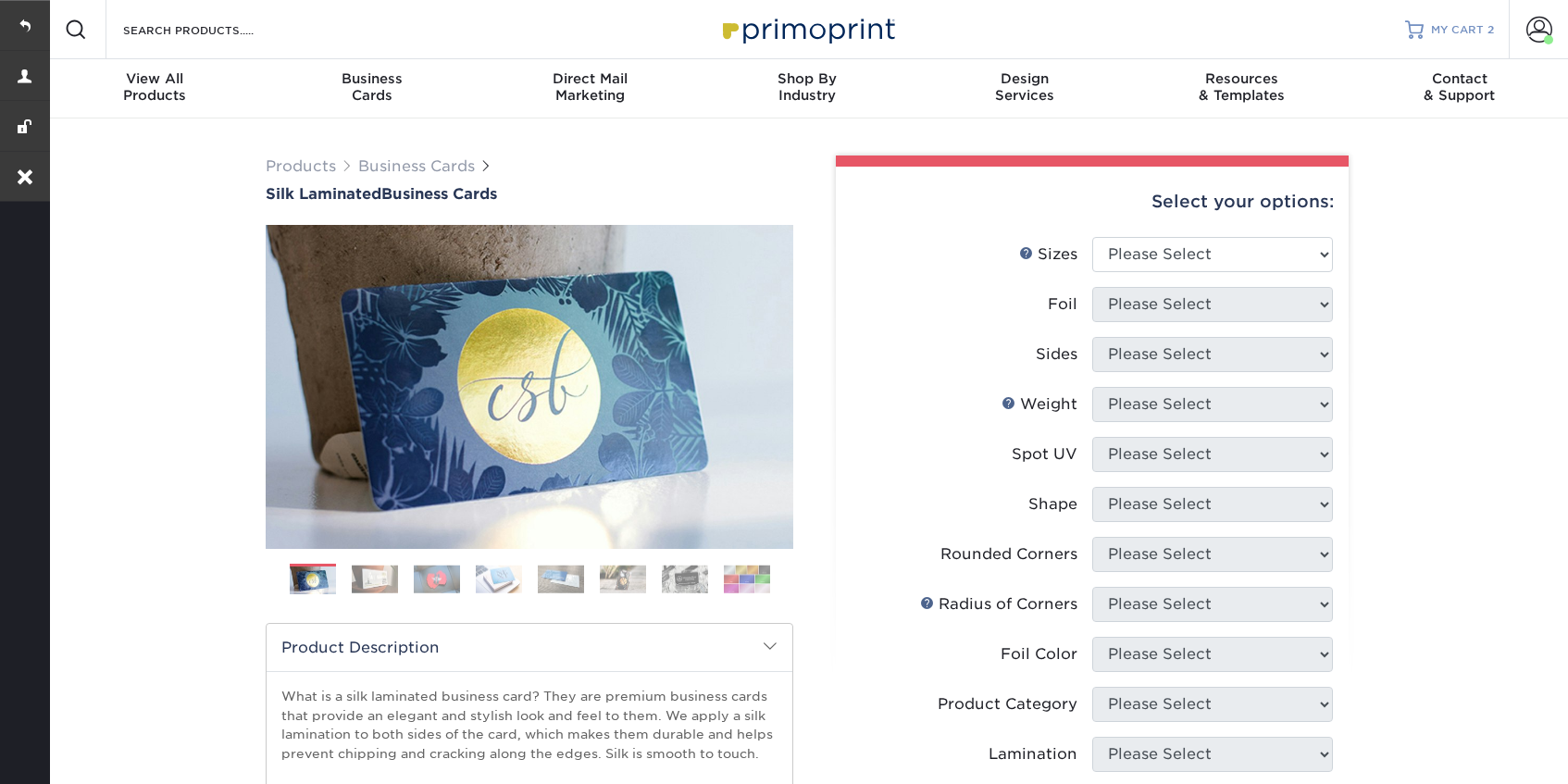
click at [1468, 28] on span "MY CART" at bounding box center [1458, 30] width 53 height 16
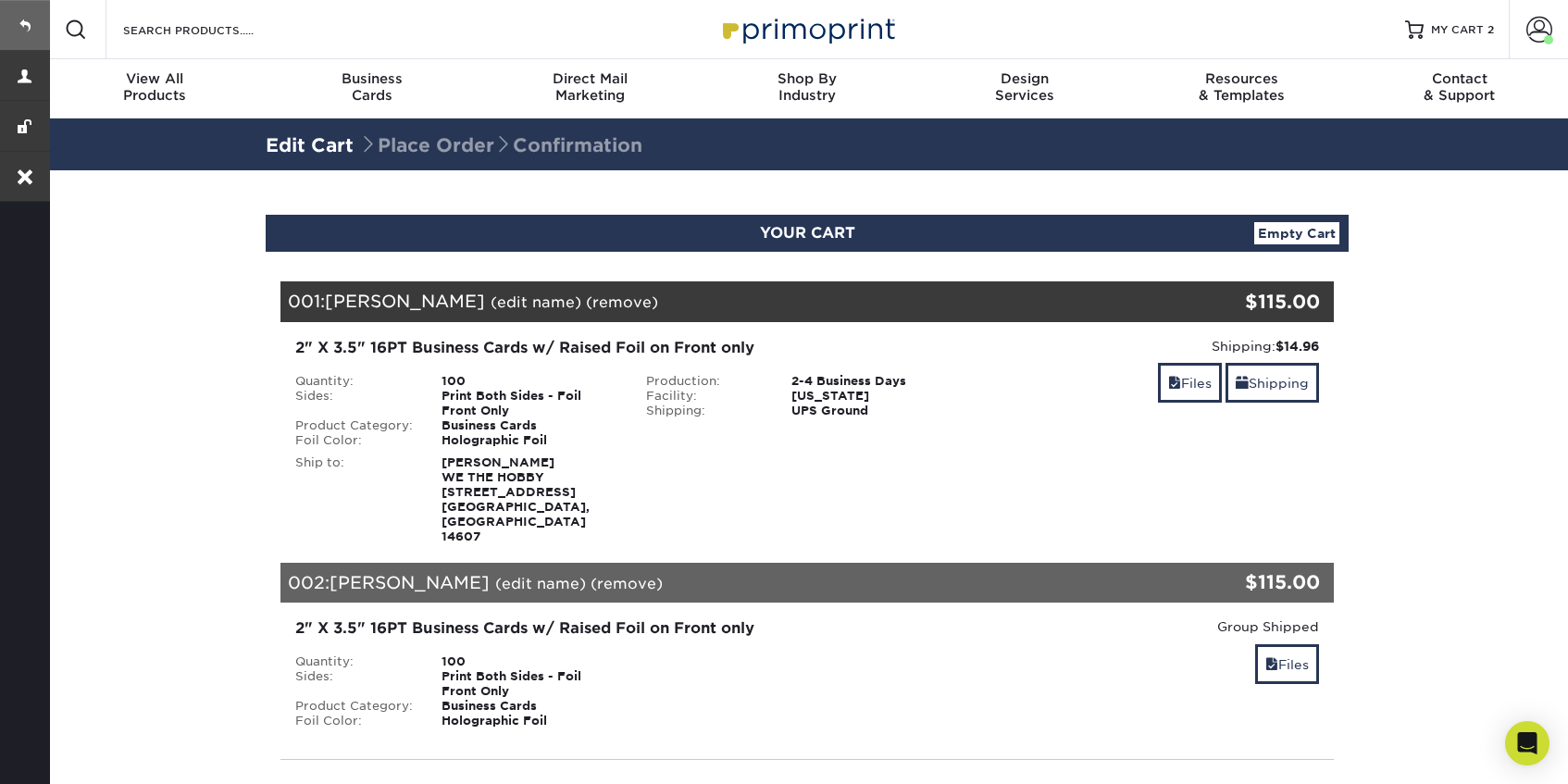
click at [30, 26] on link at bounding box center [24, 24] width 50 height 50
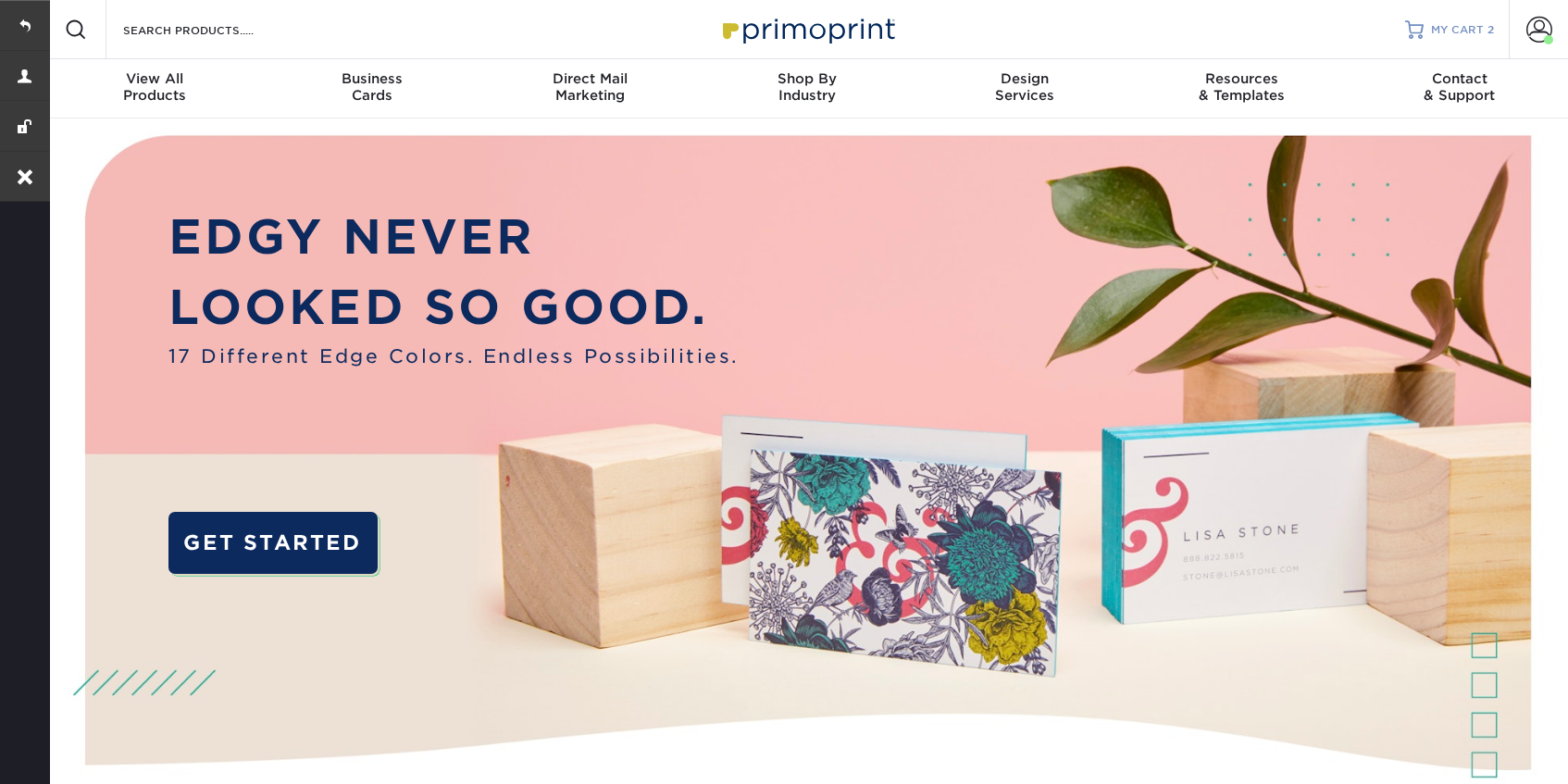
click at [1456, 34] on span "MY CART" at bounding box center [1458, 30] width 53 height 16
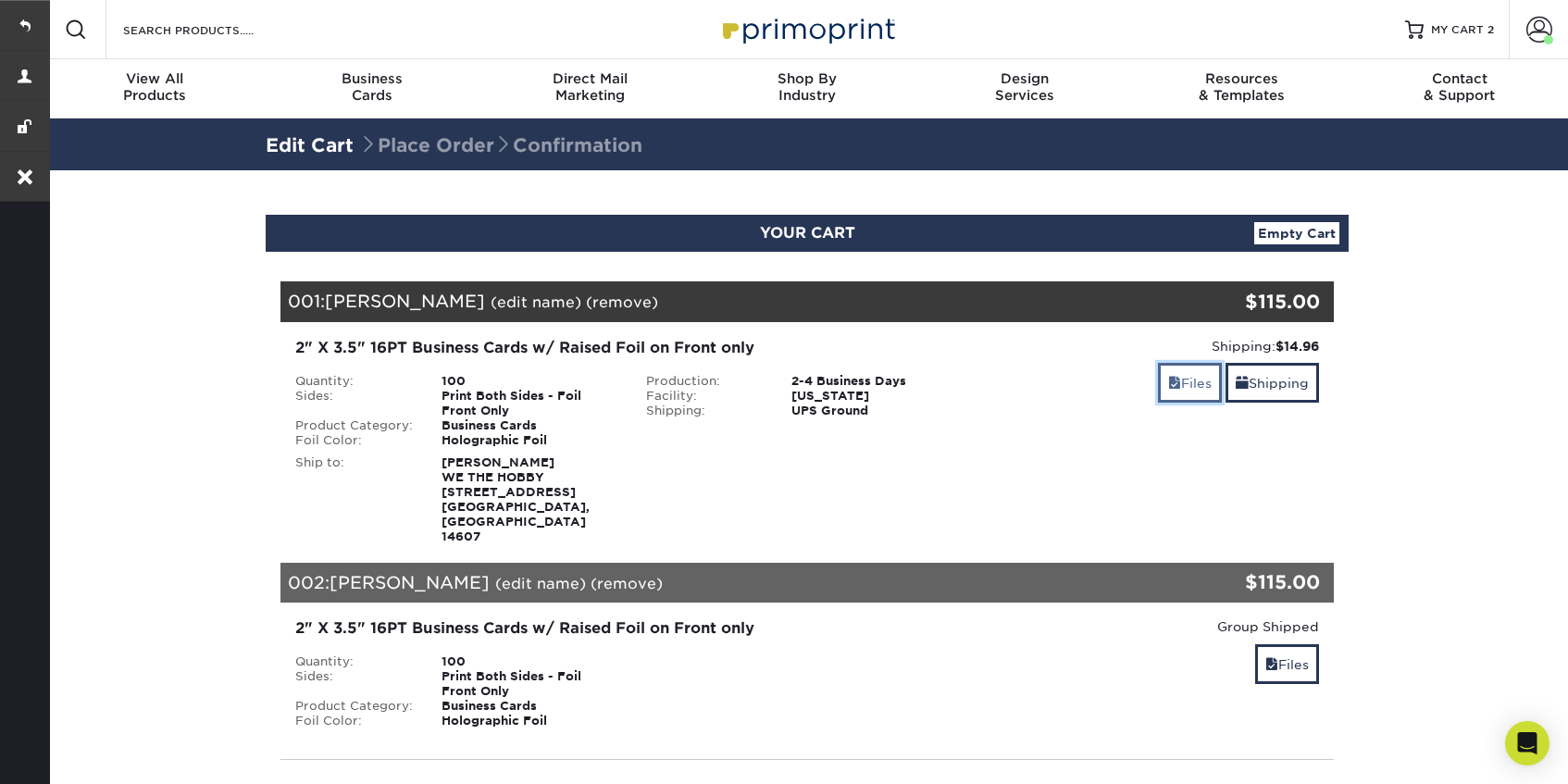
click at [1178, 378] on link "Files" at bounding box center [1190, 382] width 64 height 40
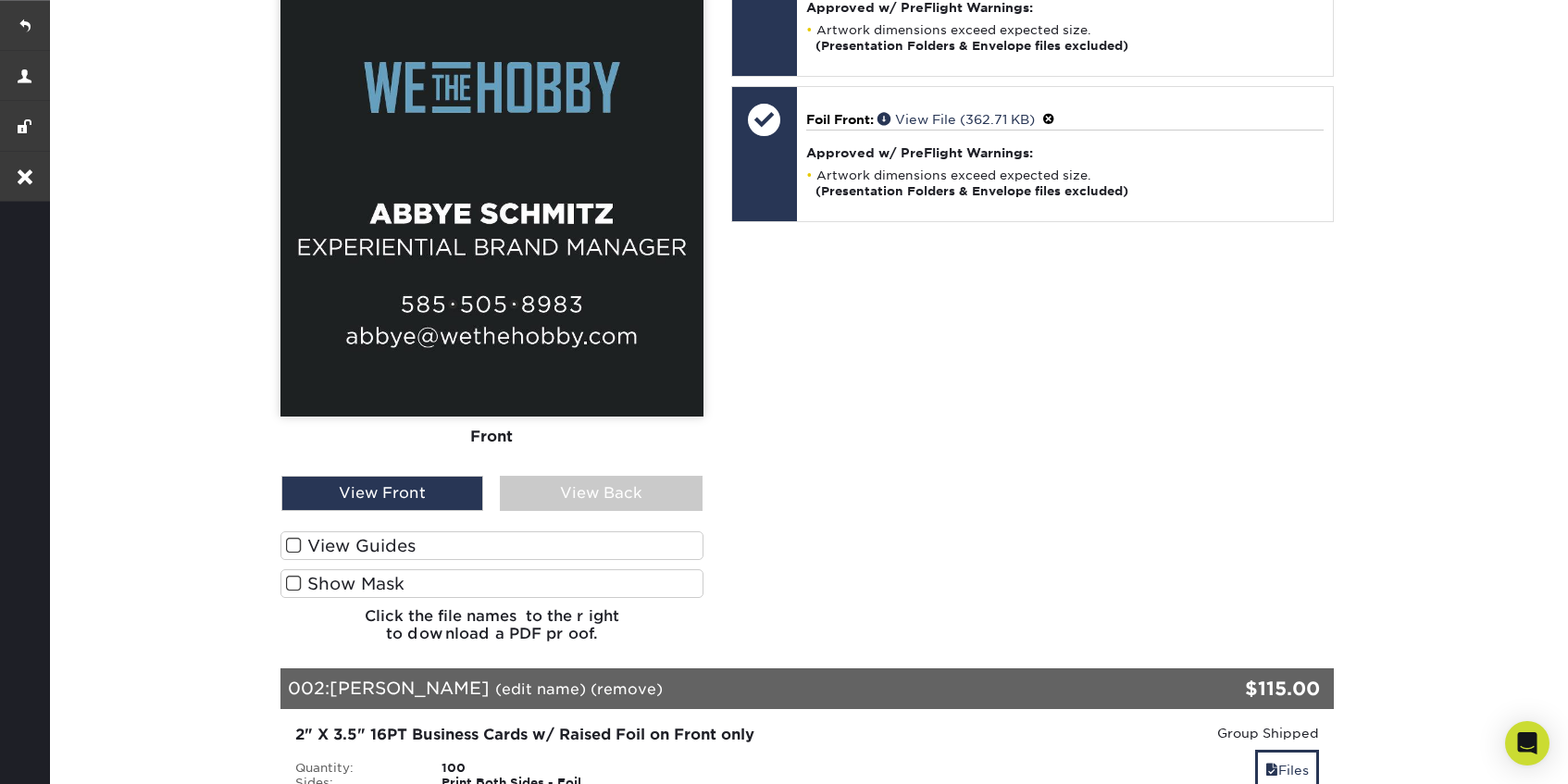
scroll to position [901, 0]
click at [27, 23] on link at bounding box center [24, 24] width 50 height 50
